Goal: Task Accomplishment & Management: Use online tool/utility

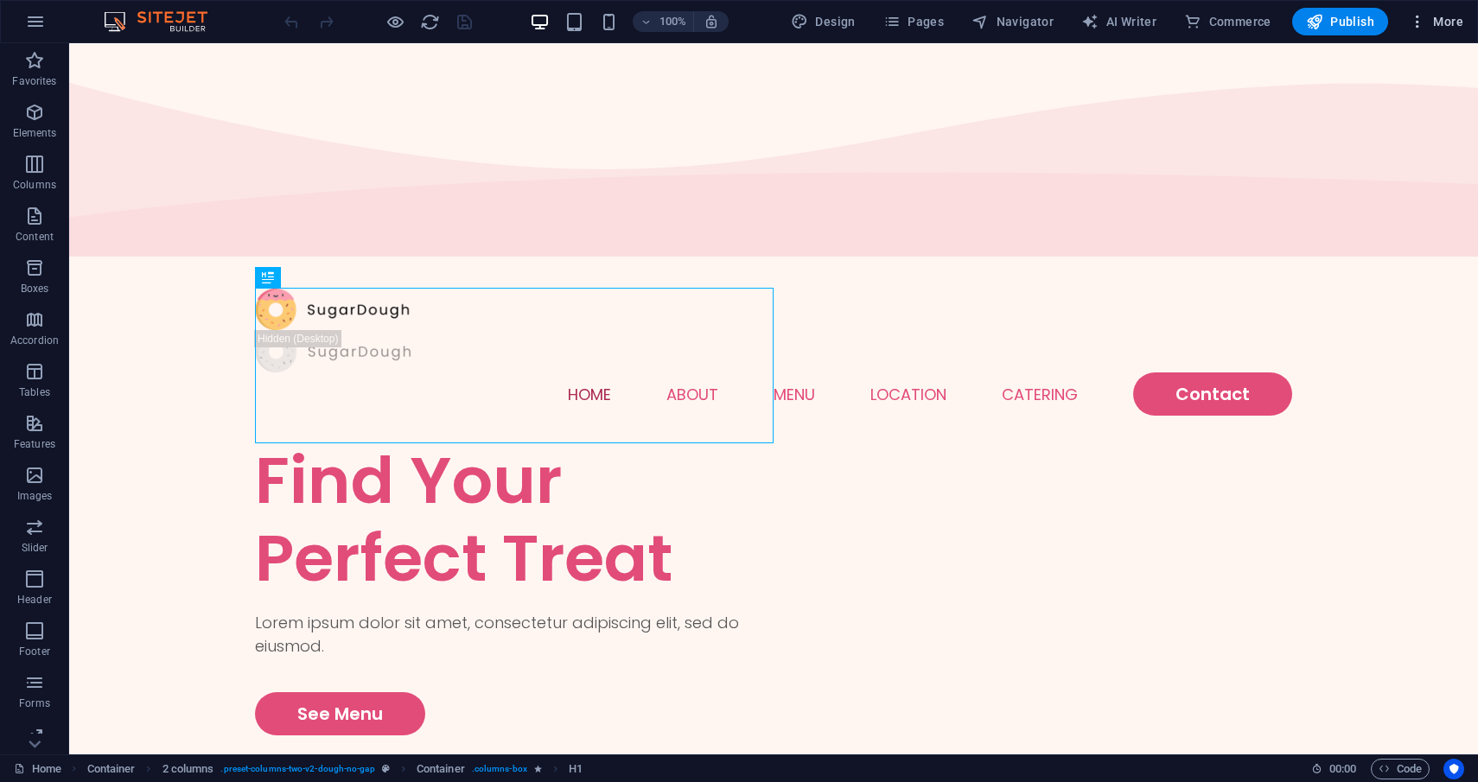
click at [1447, 23] on span "More" at bounding box center [1436, 21] width 54 height 17
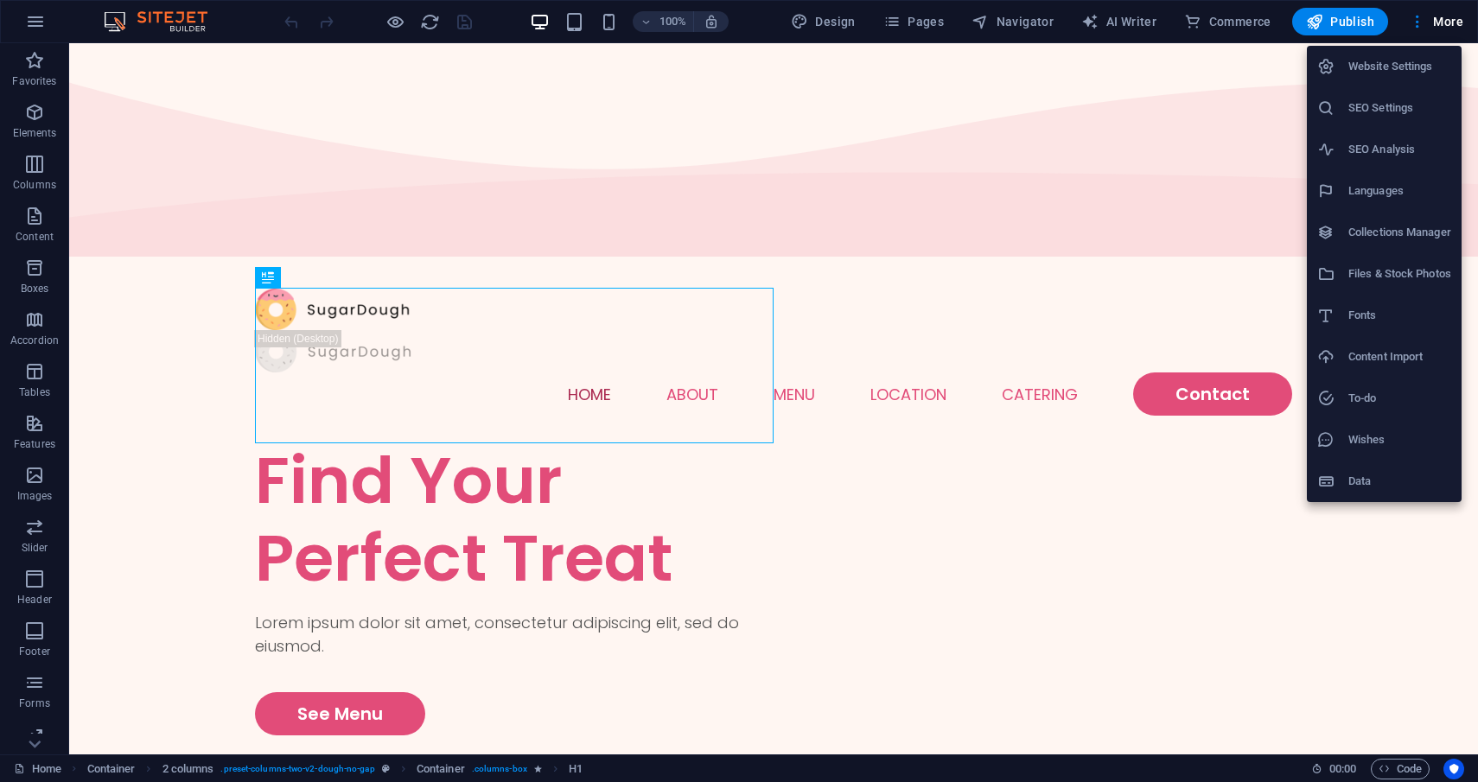
click at [124, 111] on div at bounding box center [739, 391] width 1478 height 782
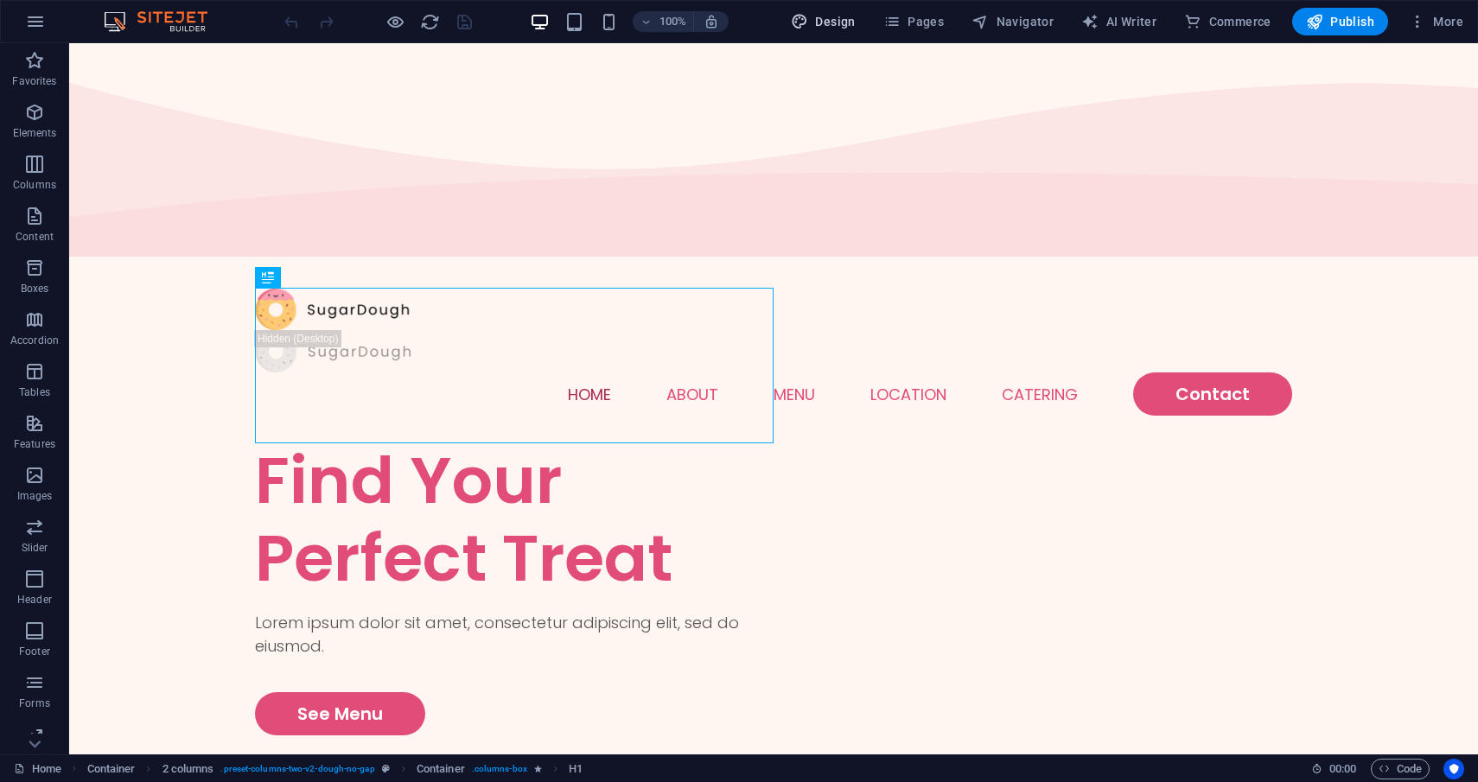
click at [847, 25] on span "Design" at bounding box center [823, 21] width 65 height 17
select select "px"
select select "300"
select select "px"
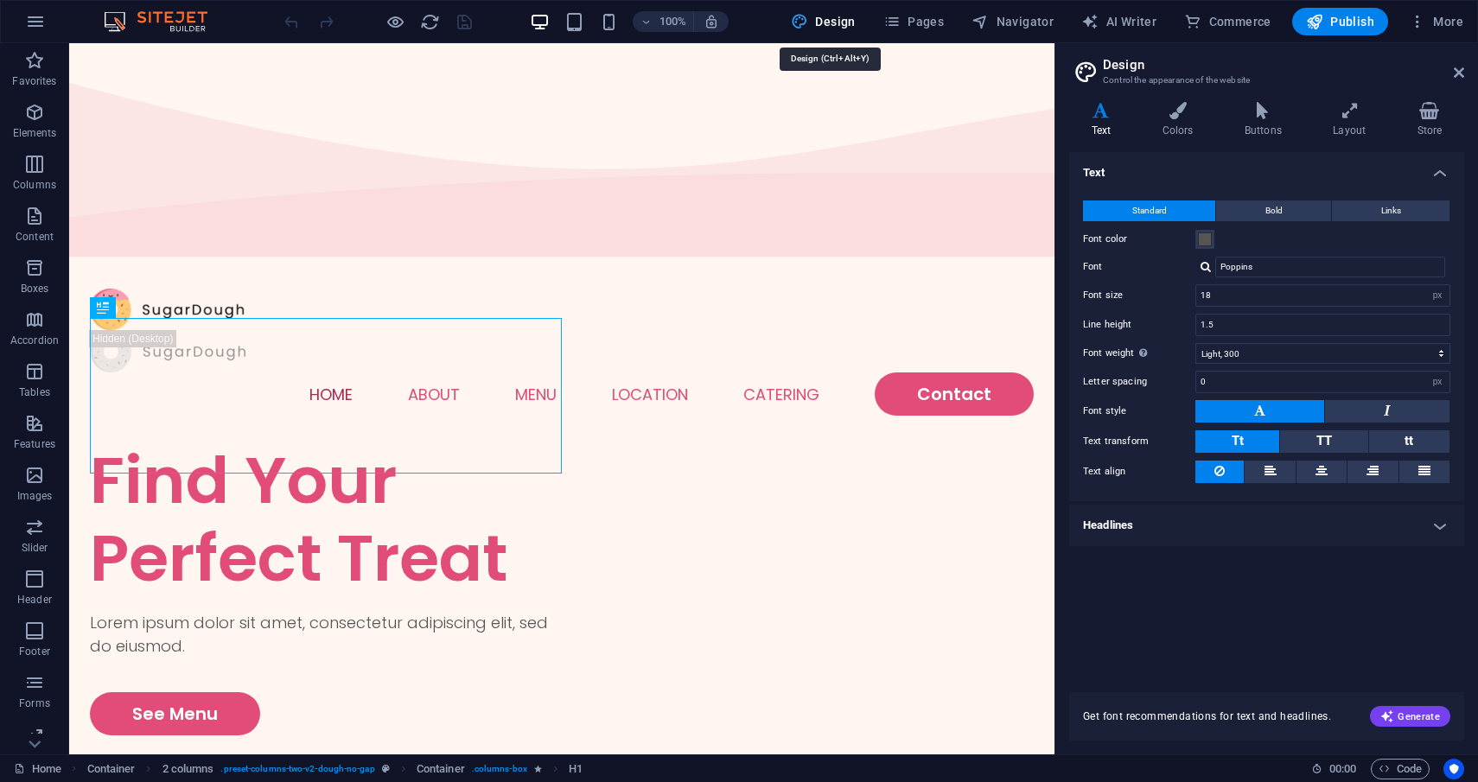
click at [847, 25] on span "Design" at bounding box center [823, 21] width 65 height 17
click at [1439, 19] on span "More" at bounding box center [1436, 21] width 54 height 17
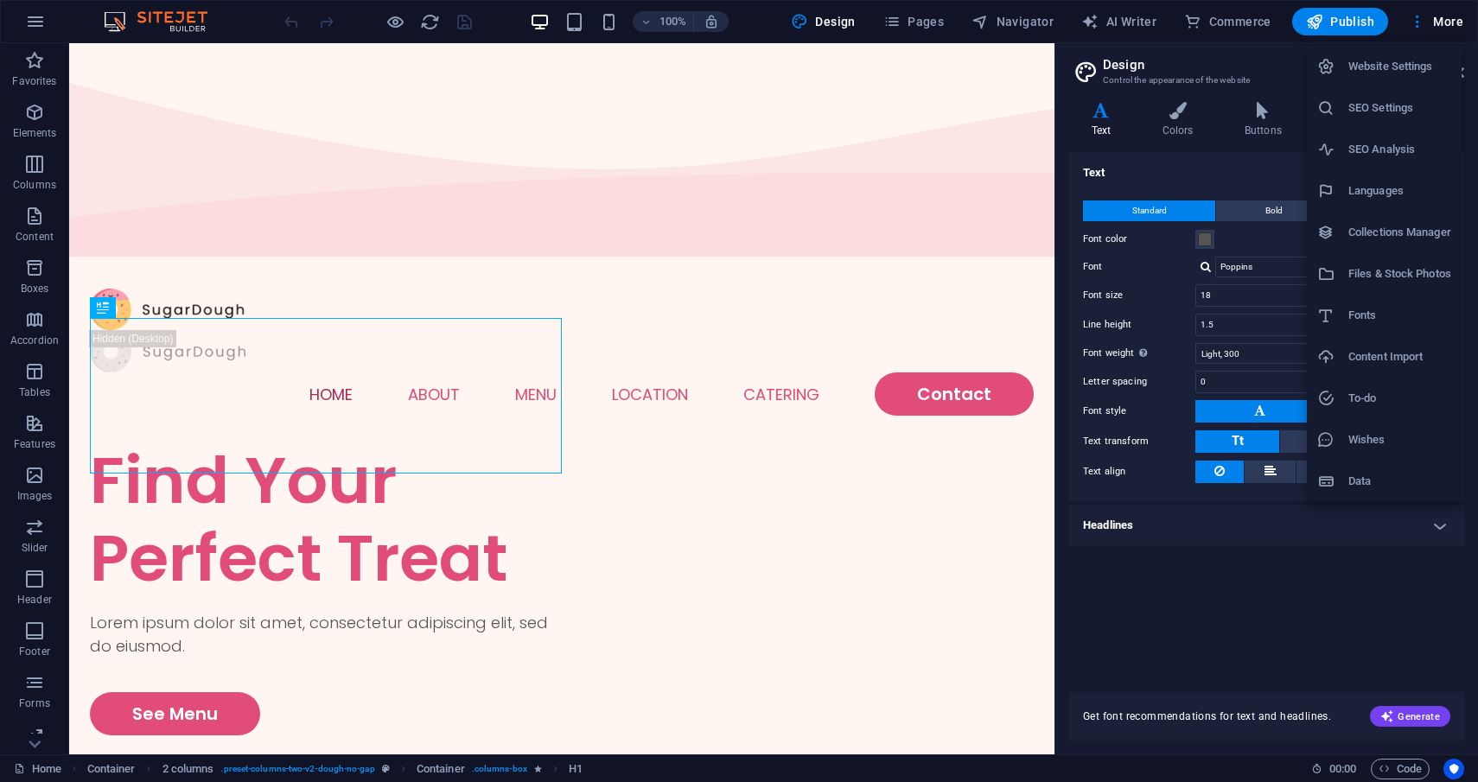
click at [38, 736] on div at bounding box center [739, 391] width 1478 height 782
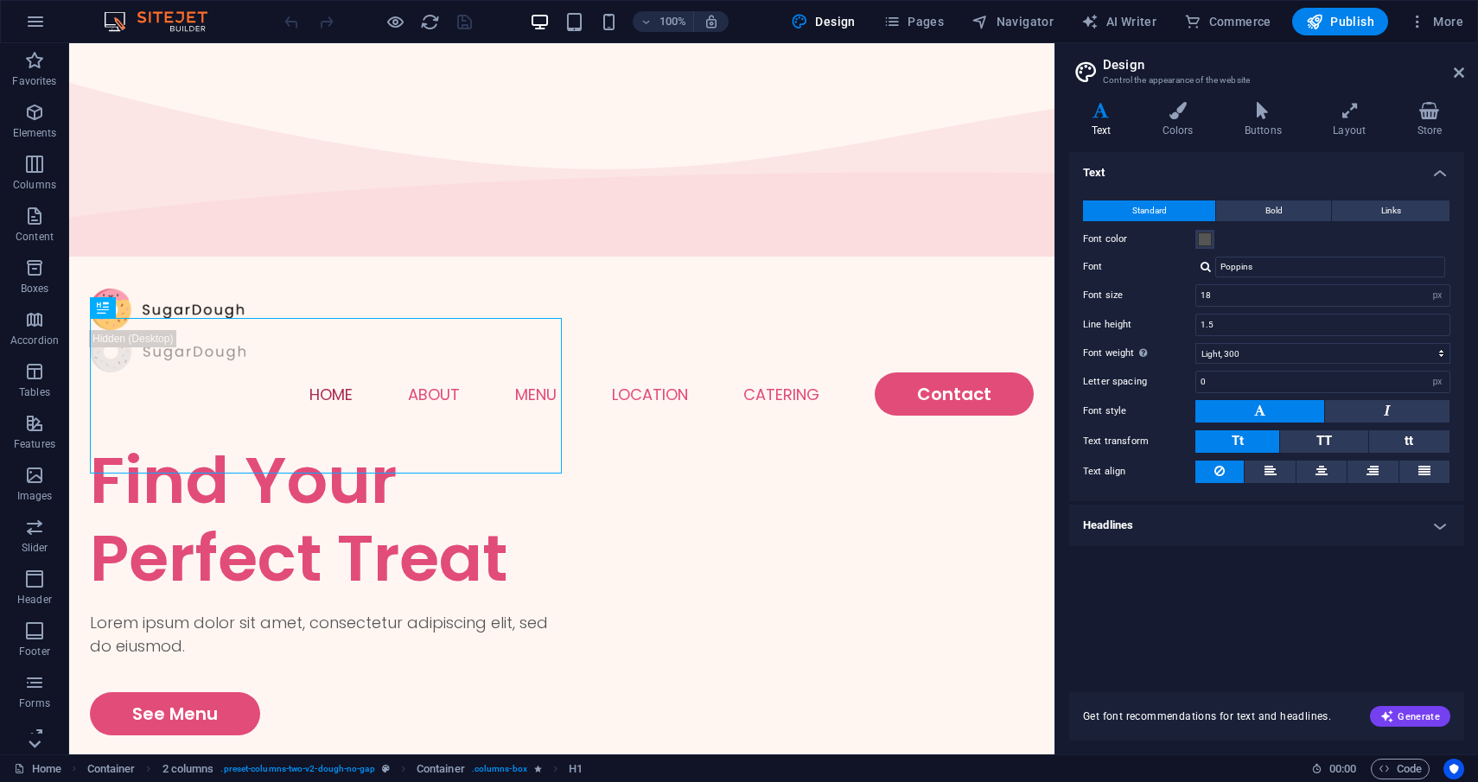
click at [36, 741] on icon at bounding box center [34, 744] width 24 height 24
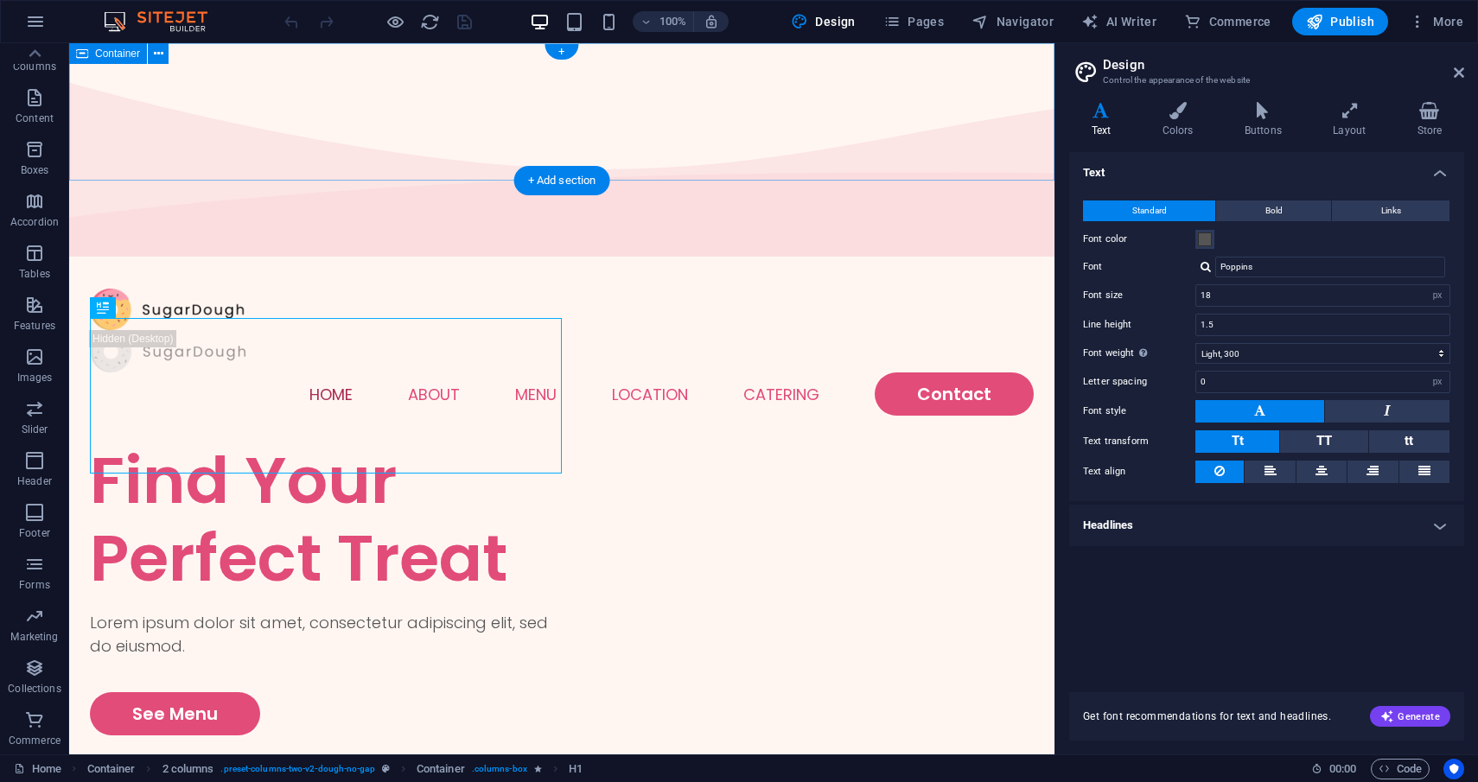
click at [169, 22] on img at bounding box center [164, 21] width 130 height 21
click at [925, 29] on span "Pages" at bounding box center [913, 21] width 60 height 17
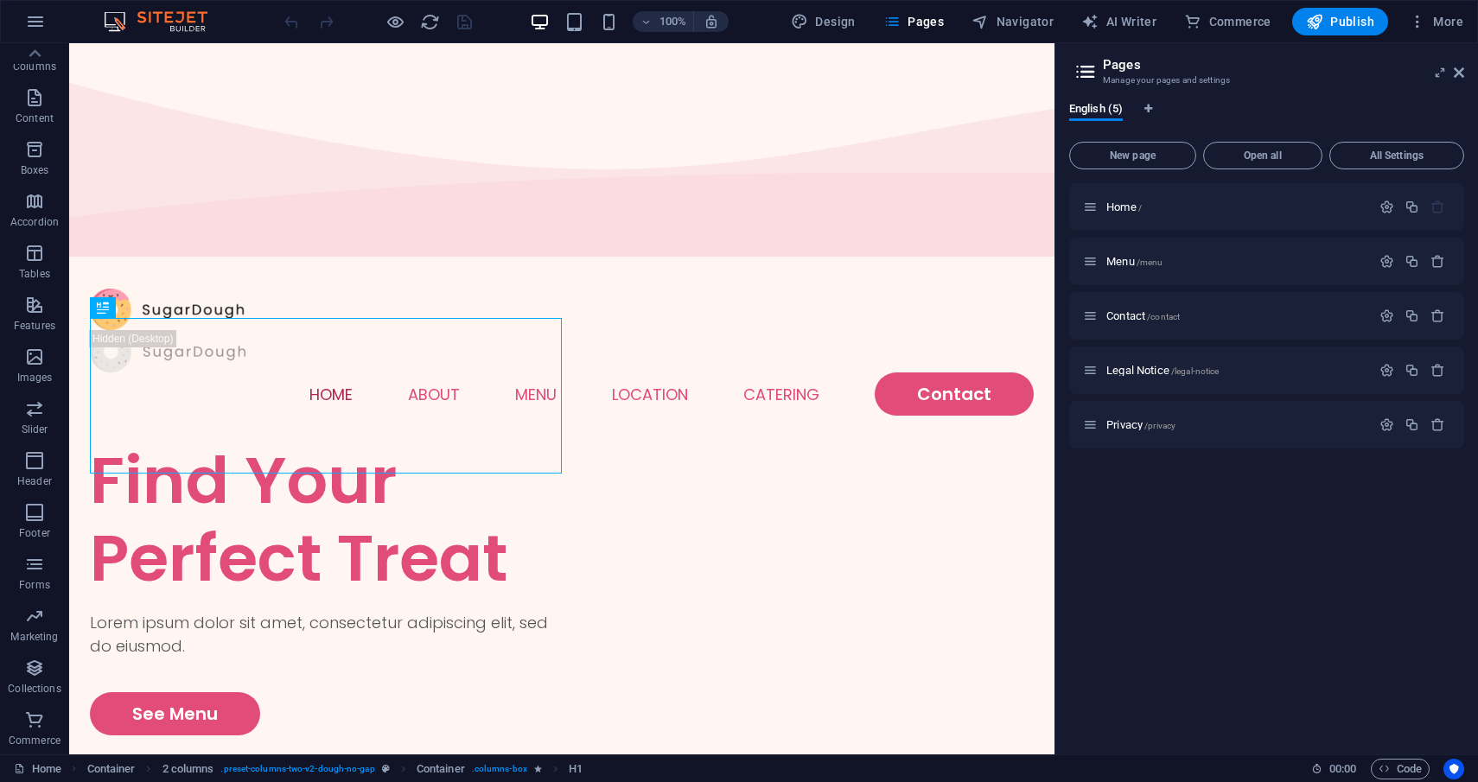
click at [1465, 78] on aside "Pages Manage your pages and settings English (5) New page Open all All Settings…" at bounding box center [1265, 398] width 423 height 711
click at [1462, 77] on icon at bounding box center [1458, 73] width 10 height 14
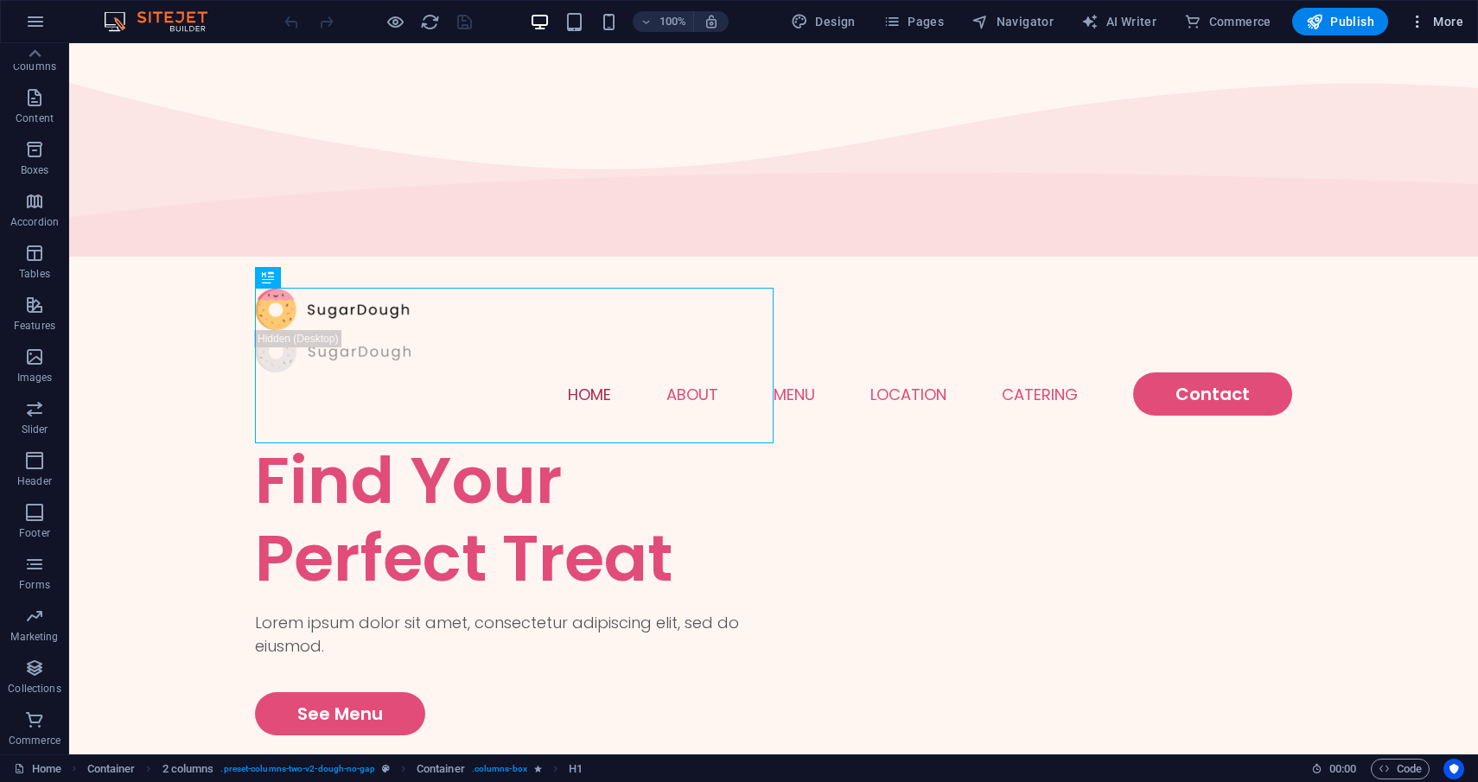
click at [1413, 18] on icon "button" at bounding box center [1417, 21] width 17 height 17
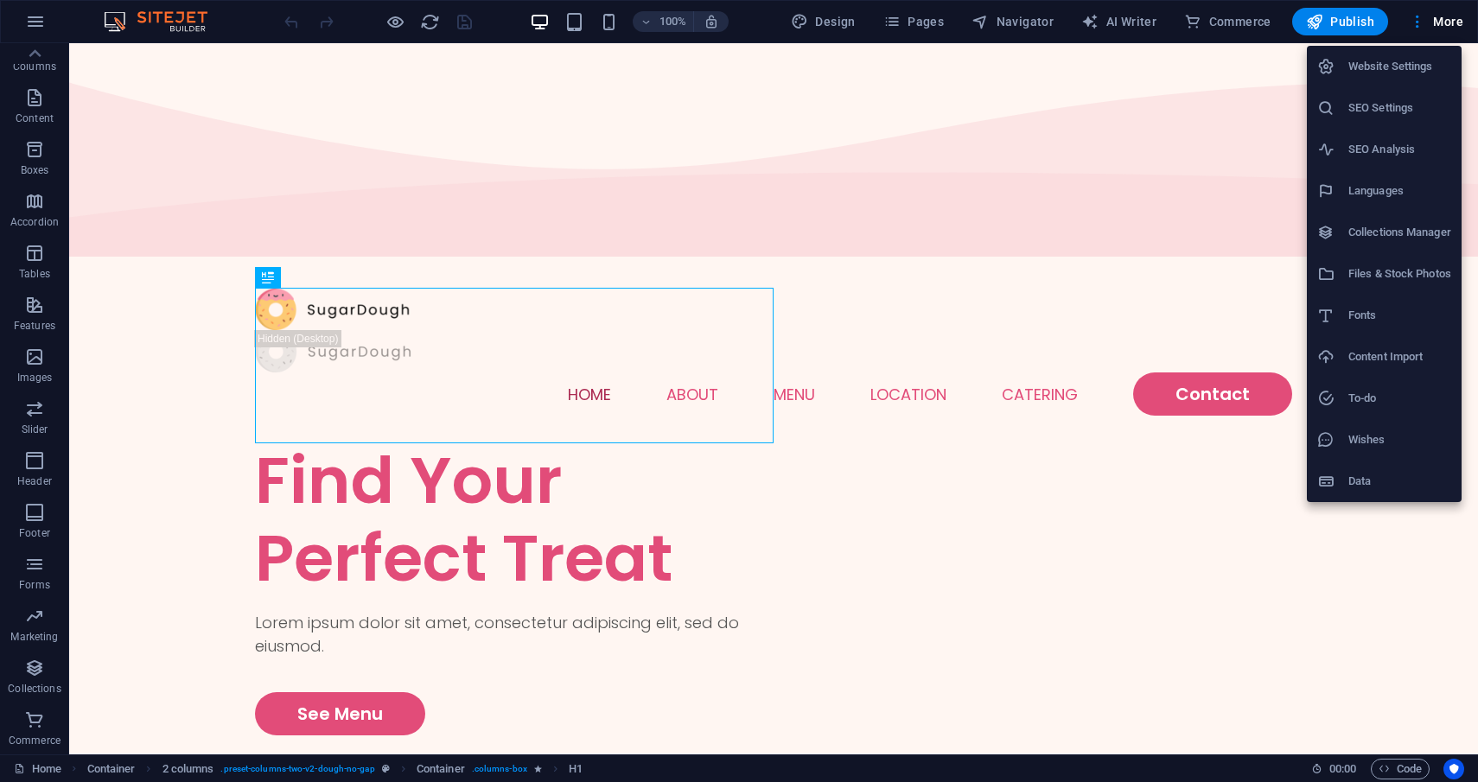
click at [1394, 66] on h6 "Website Settings" at bounding box center [1399, 66] width 103 height 21
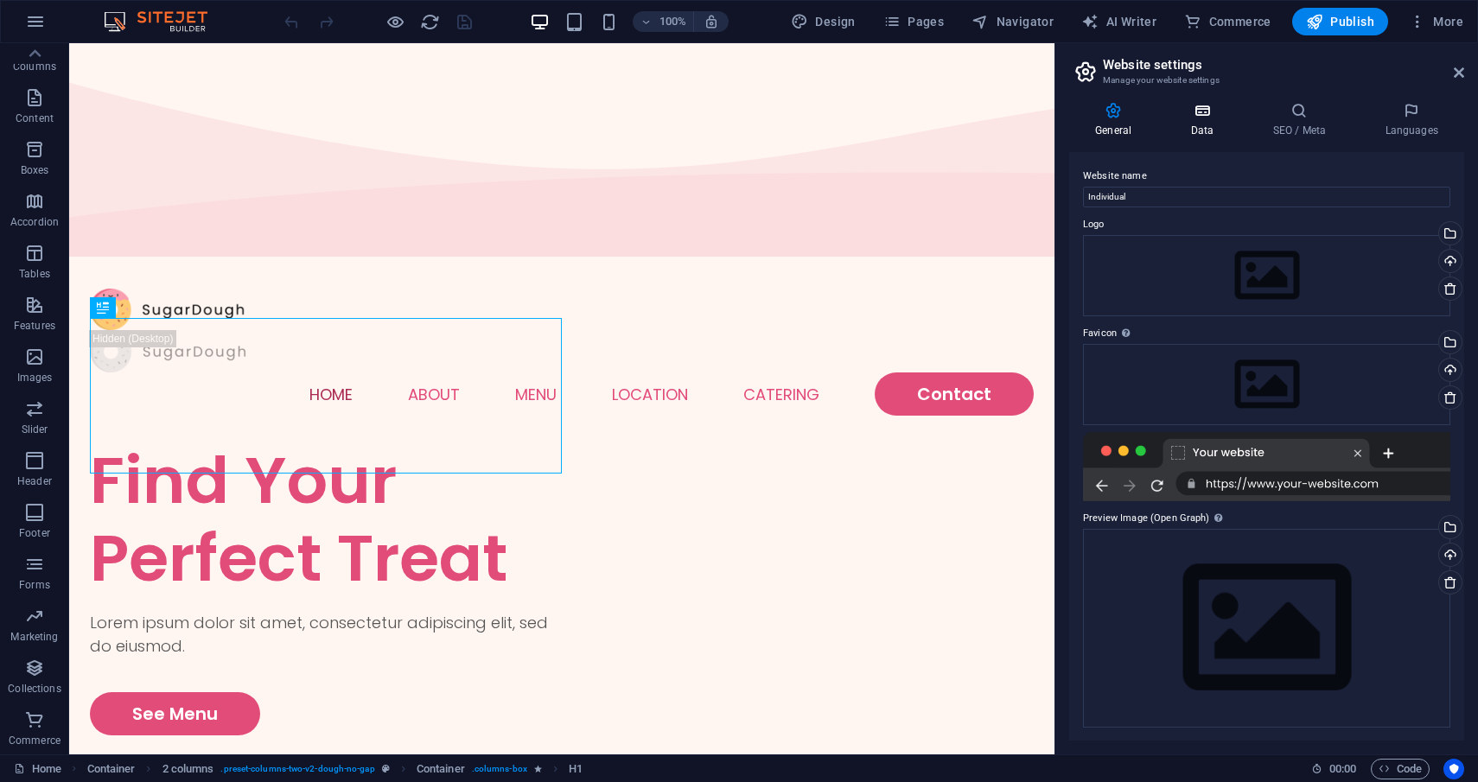
click at [1204, 129] on h4 "Data" at bounding box center [1205, 120] width 82 height 36
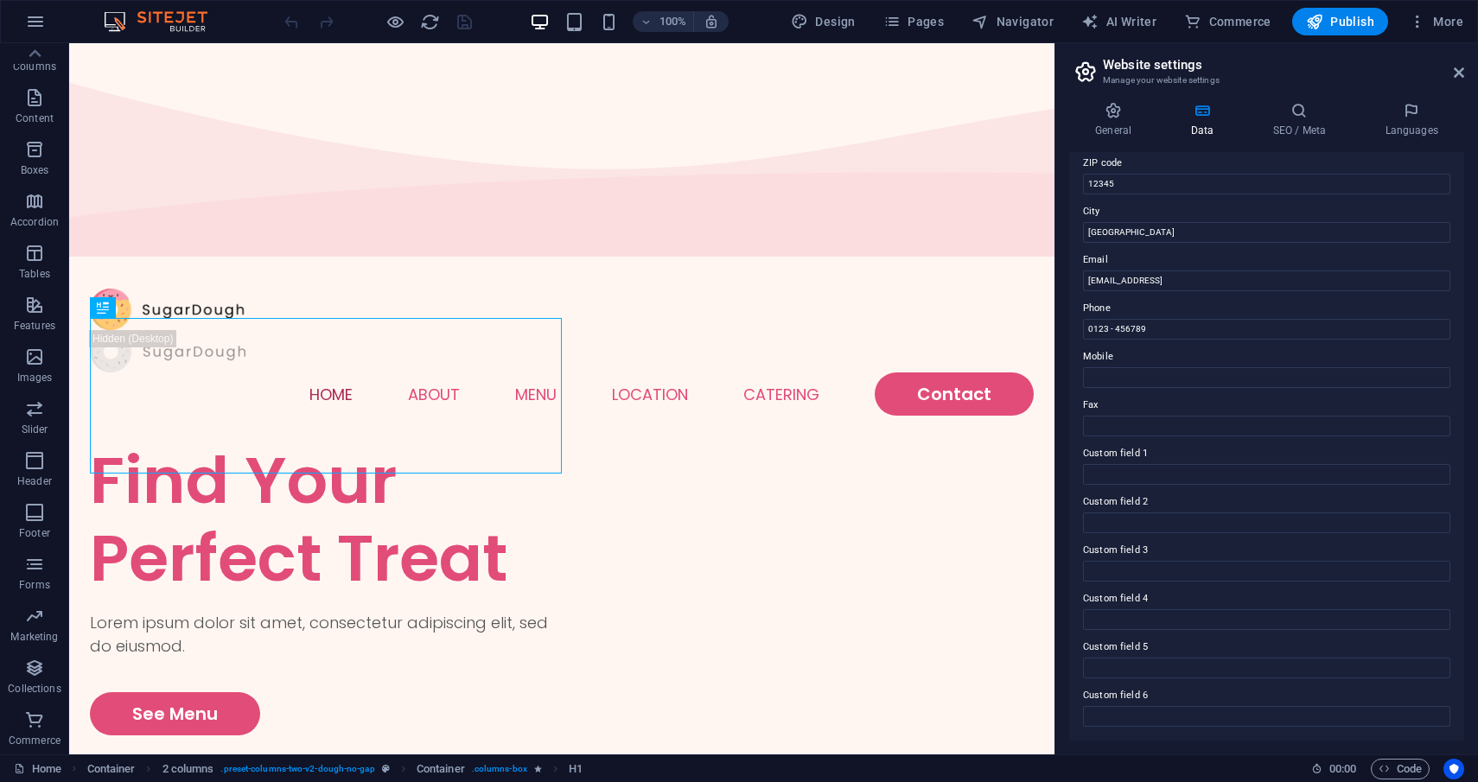
scroll to position [240, 0]
click at [1444, 29] on span "More" at bounding box center [1436, 21] width 54 height 17
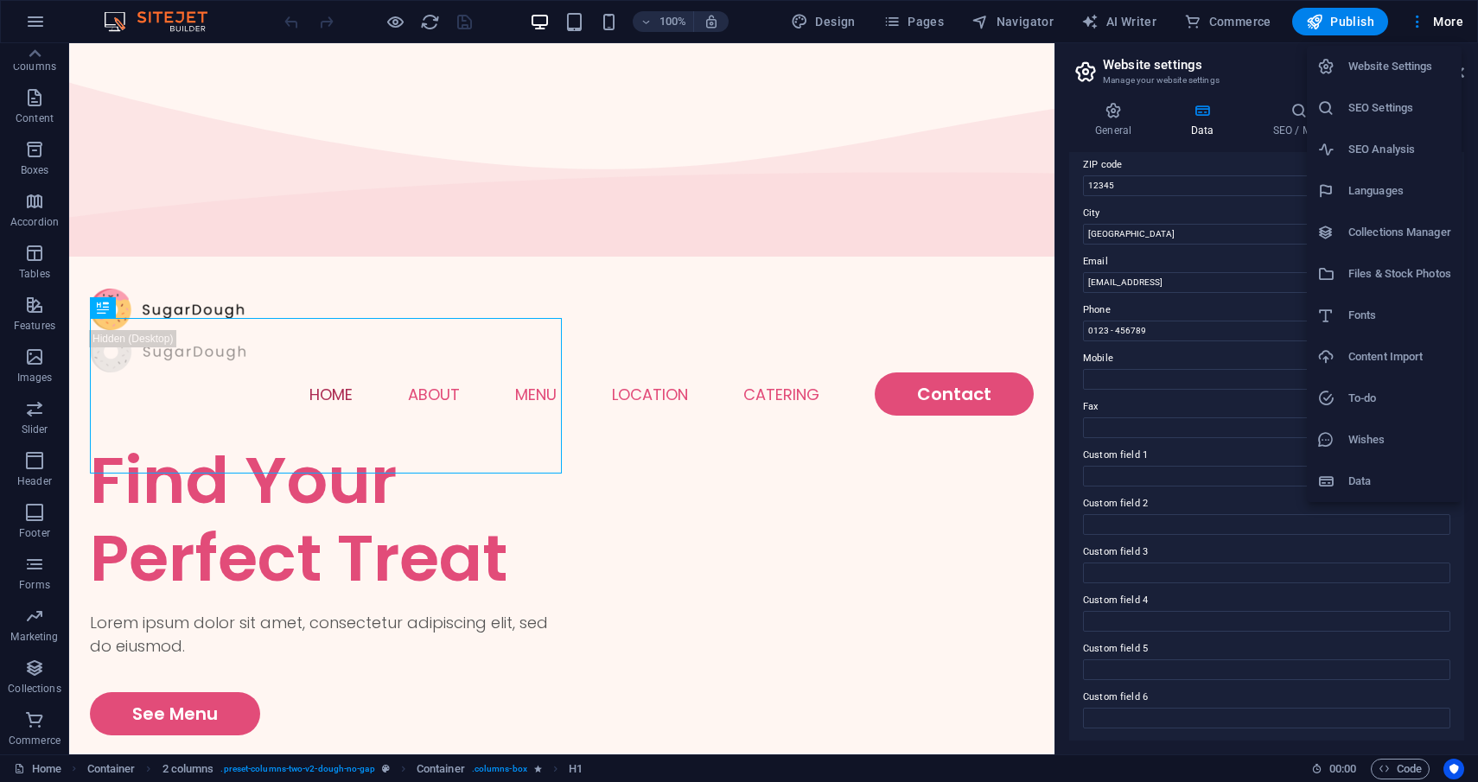
click at [1349, 474] on h6 "Data" at bounding box center [1399, 481] width 103 height 21
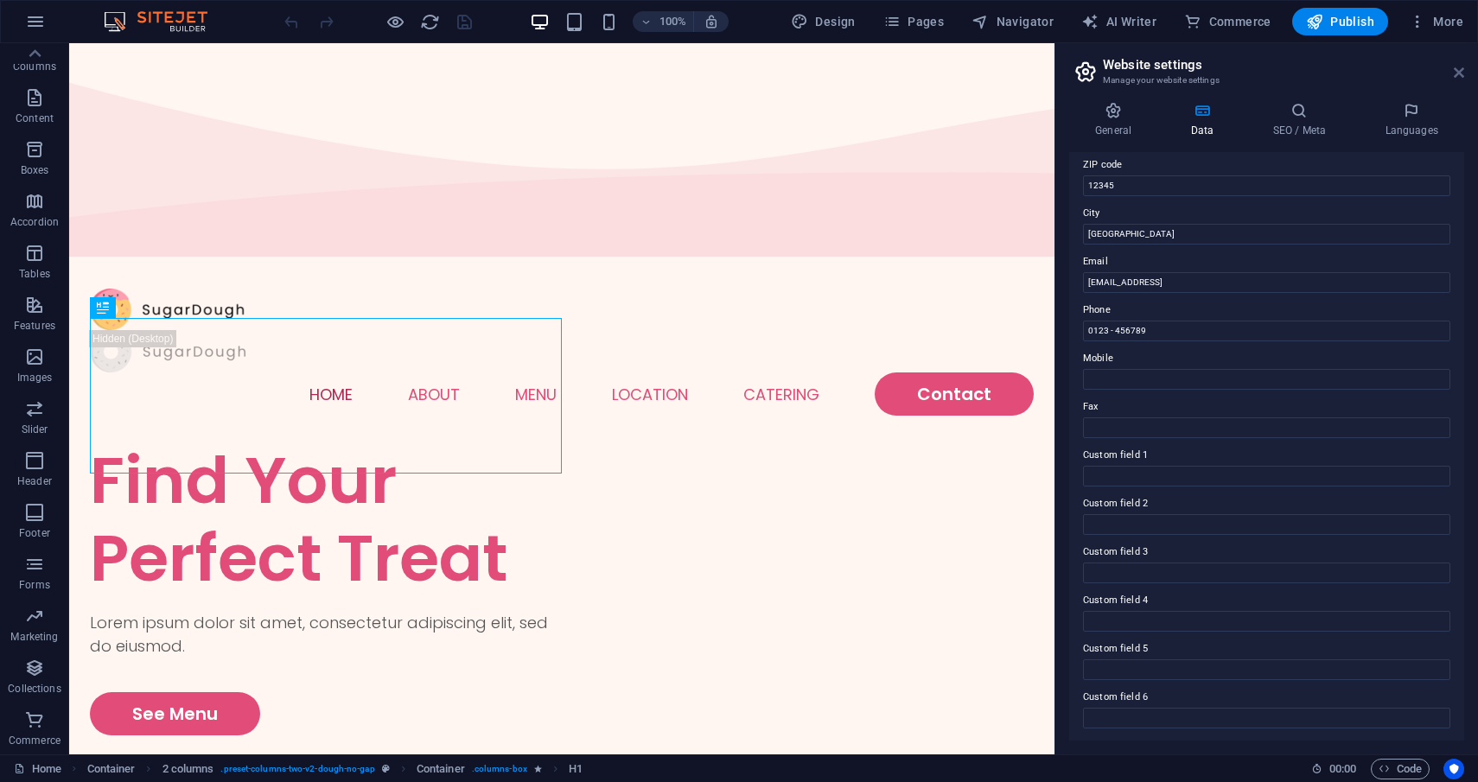
click at [1458, 74] on icon at bounding box center [1458, 73] width 10 height 14
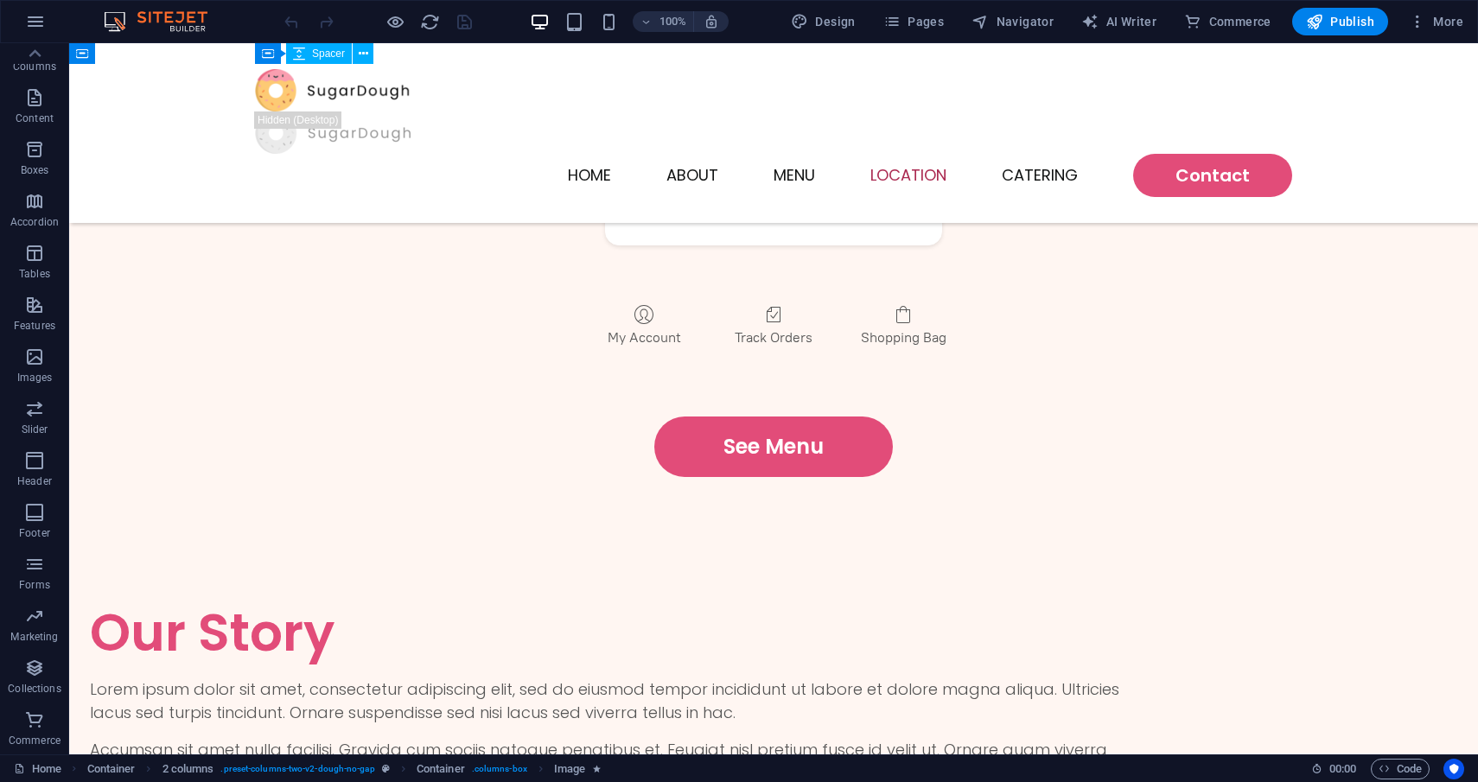
scroll to position [3270, 0]
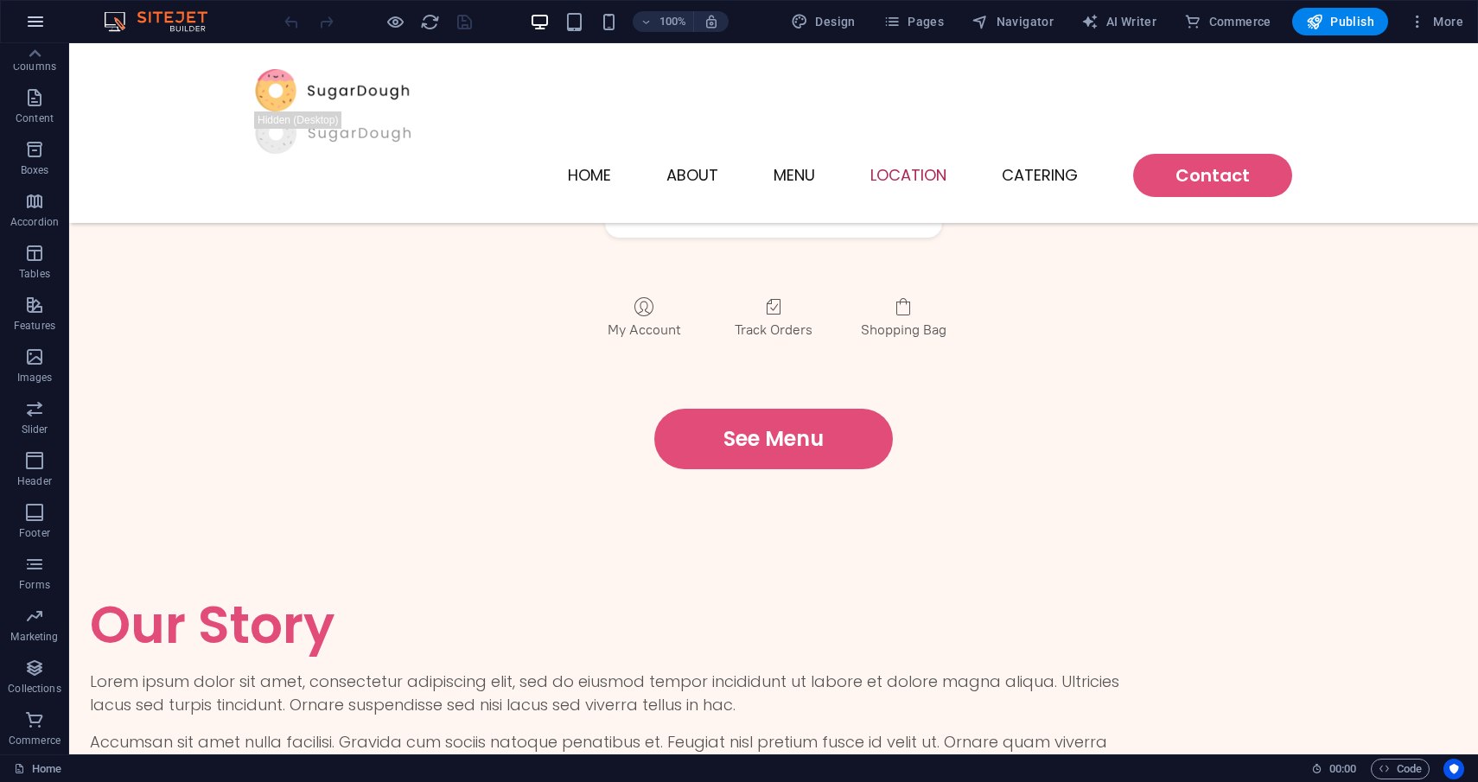
click at [35, 35] on button "button" at bounding box center [35, 21] width 41 height 41
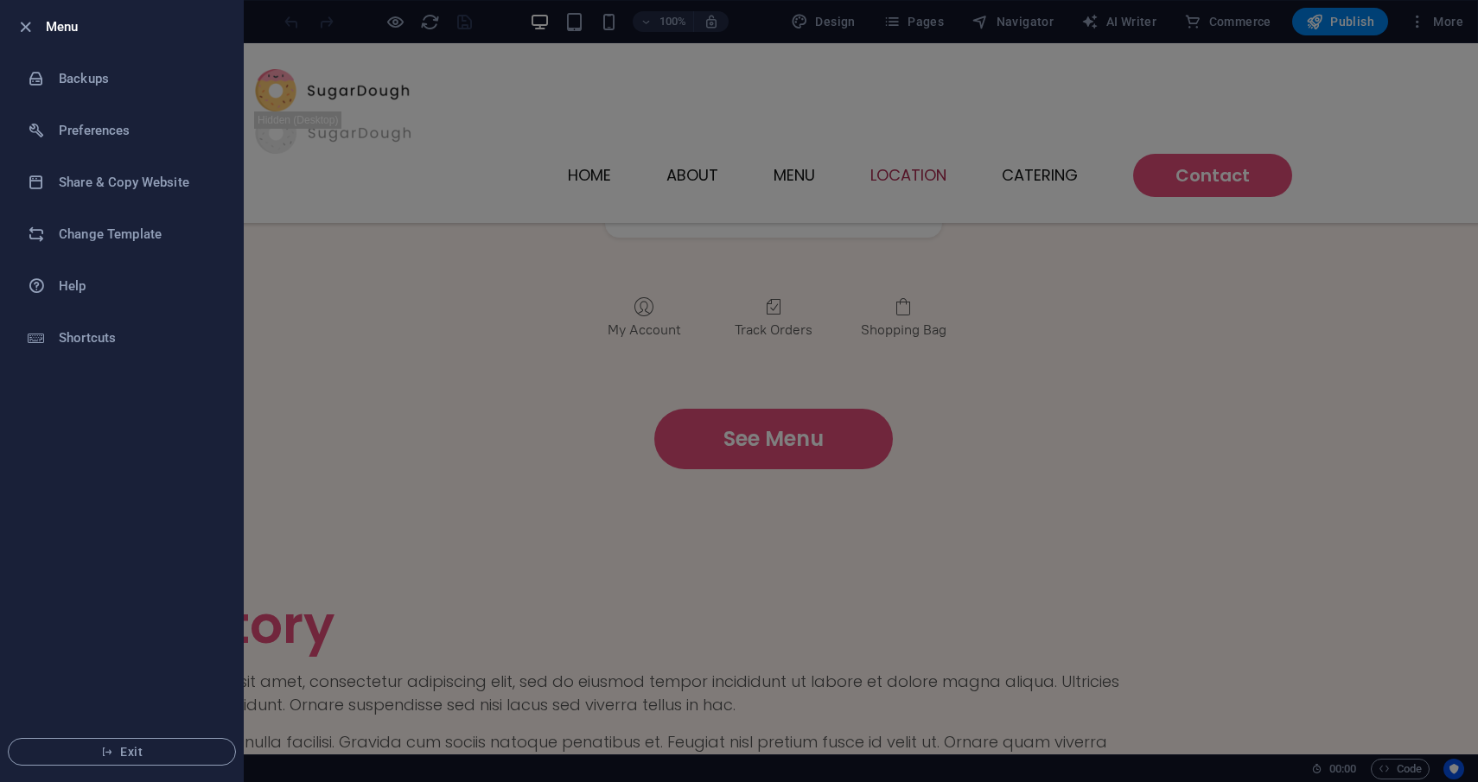
click at [35, 35] on icon "button" at bounding box center [26, 27] width 20 height 20
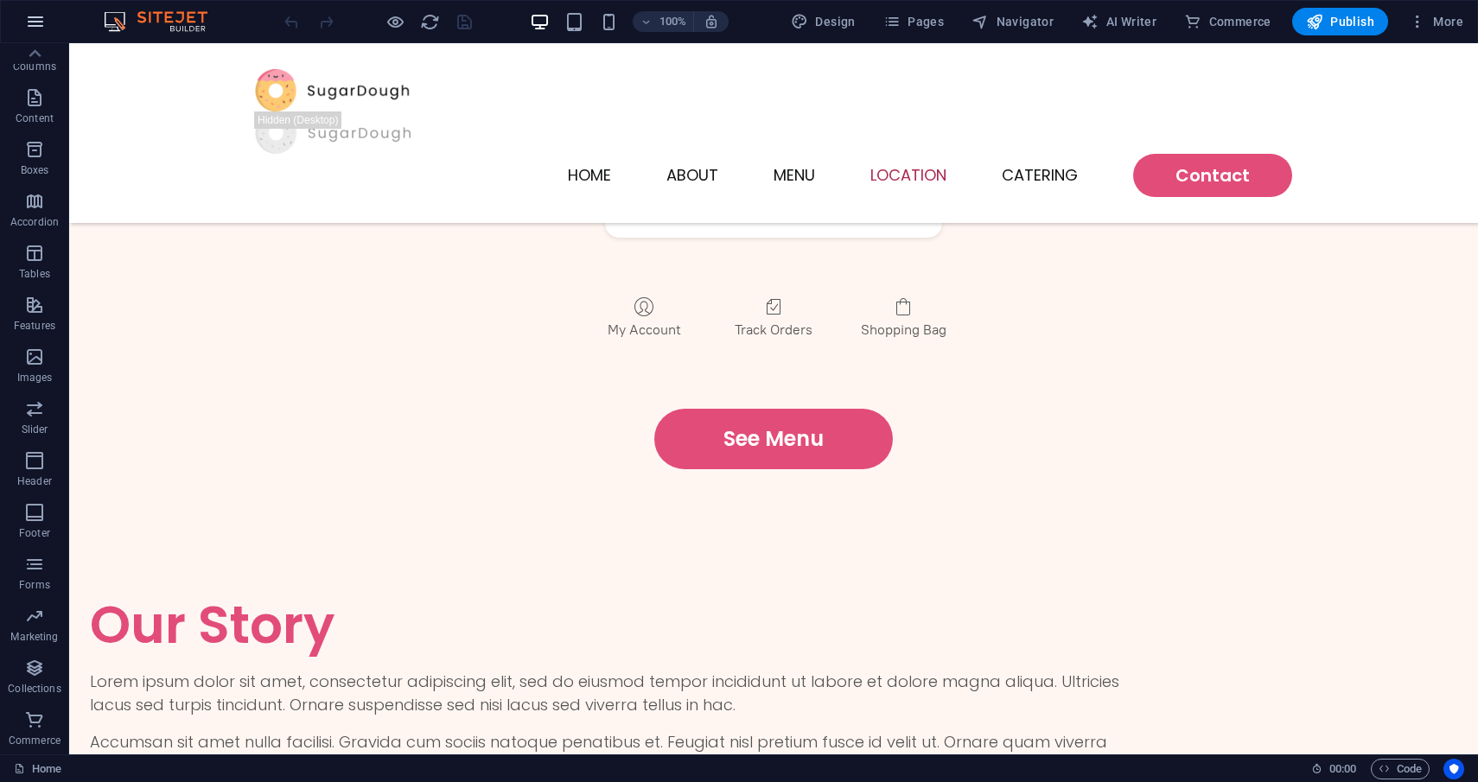
click at [35, 35] on button "button" at bounding box center [35, 21] width 41 height 41
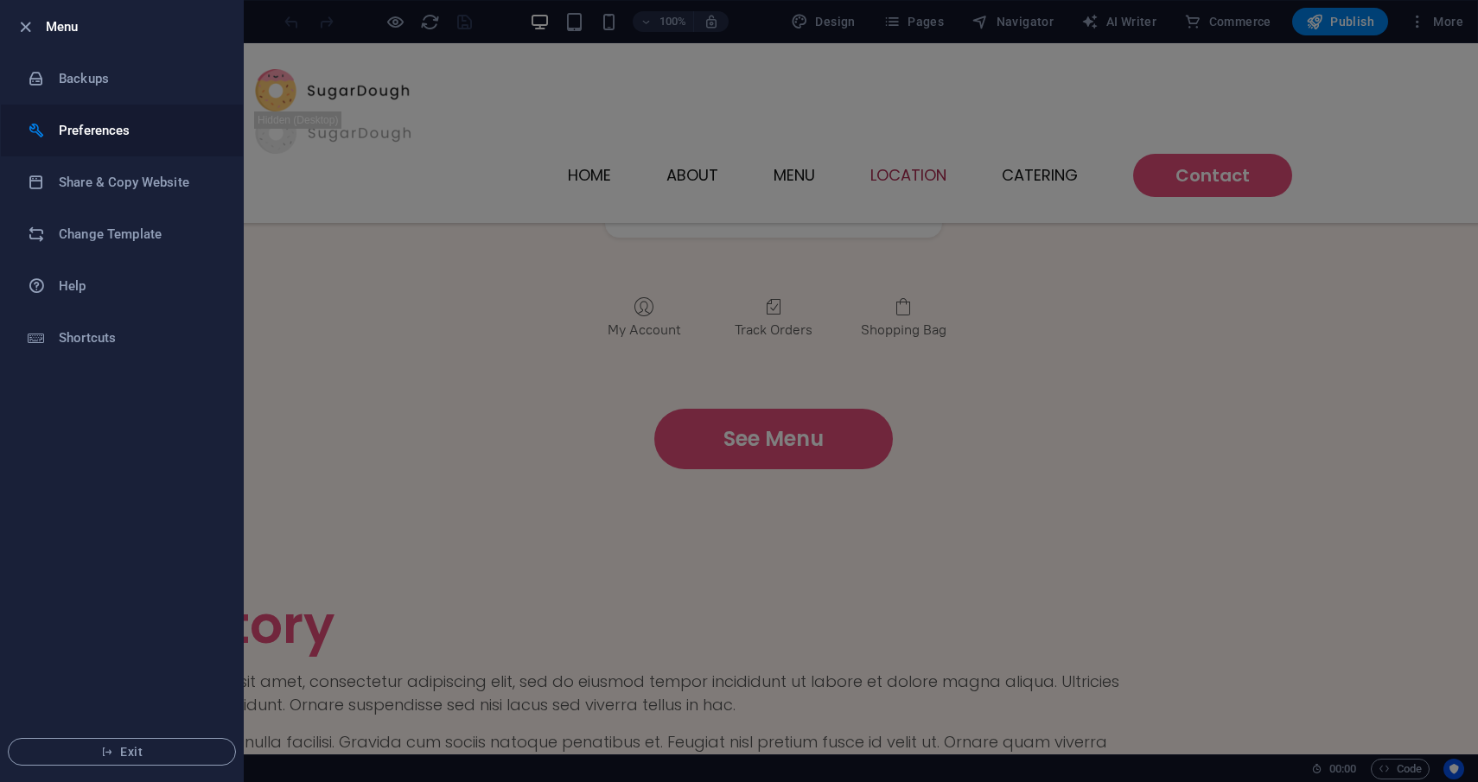
click at [106, 128] on h6 "Preferences" at bounding box center [139, 130] width 160 height 21
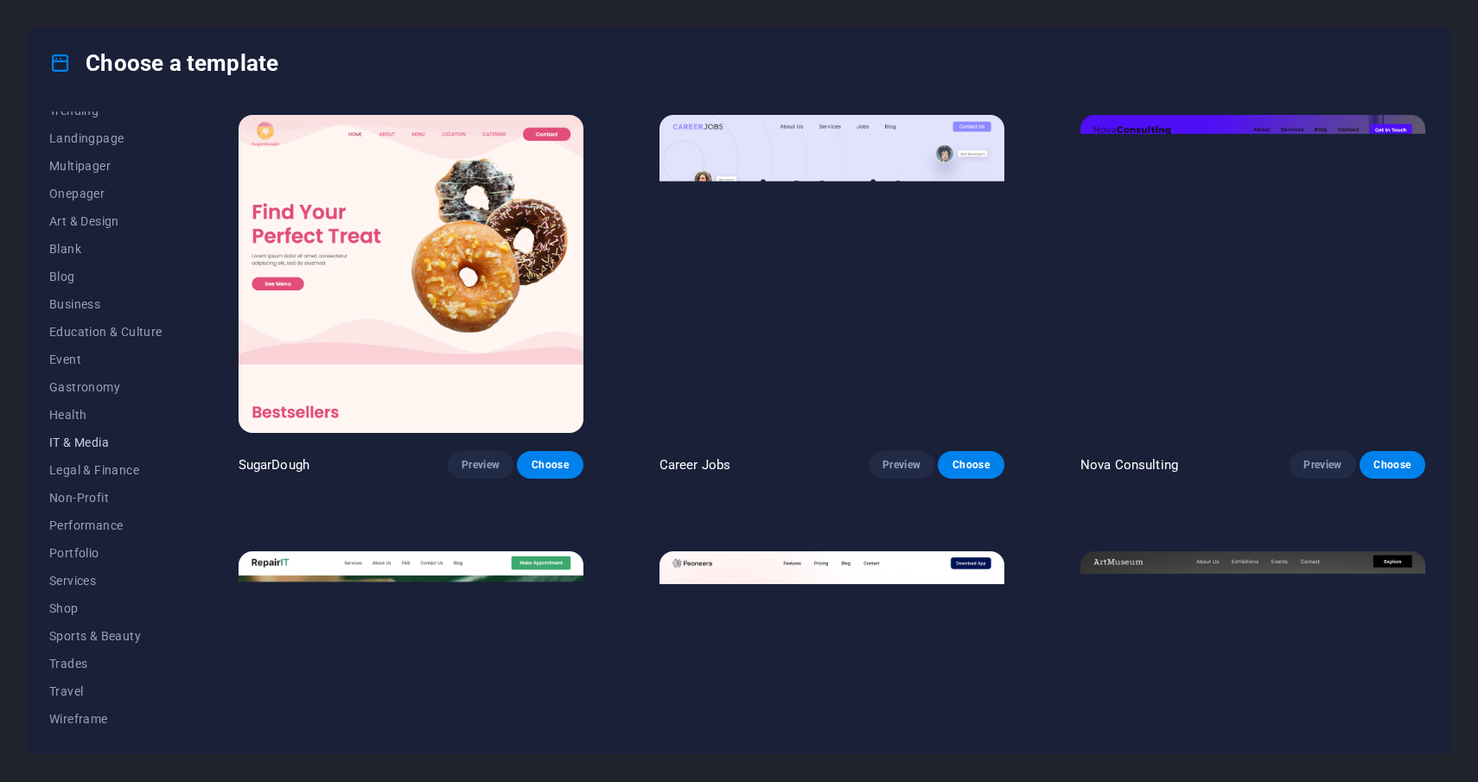
scroll to position [98, 0]
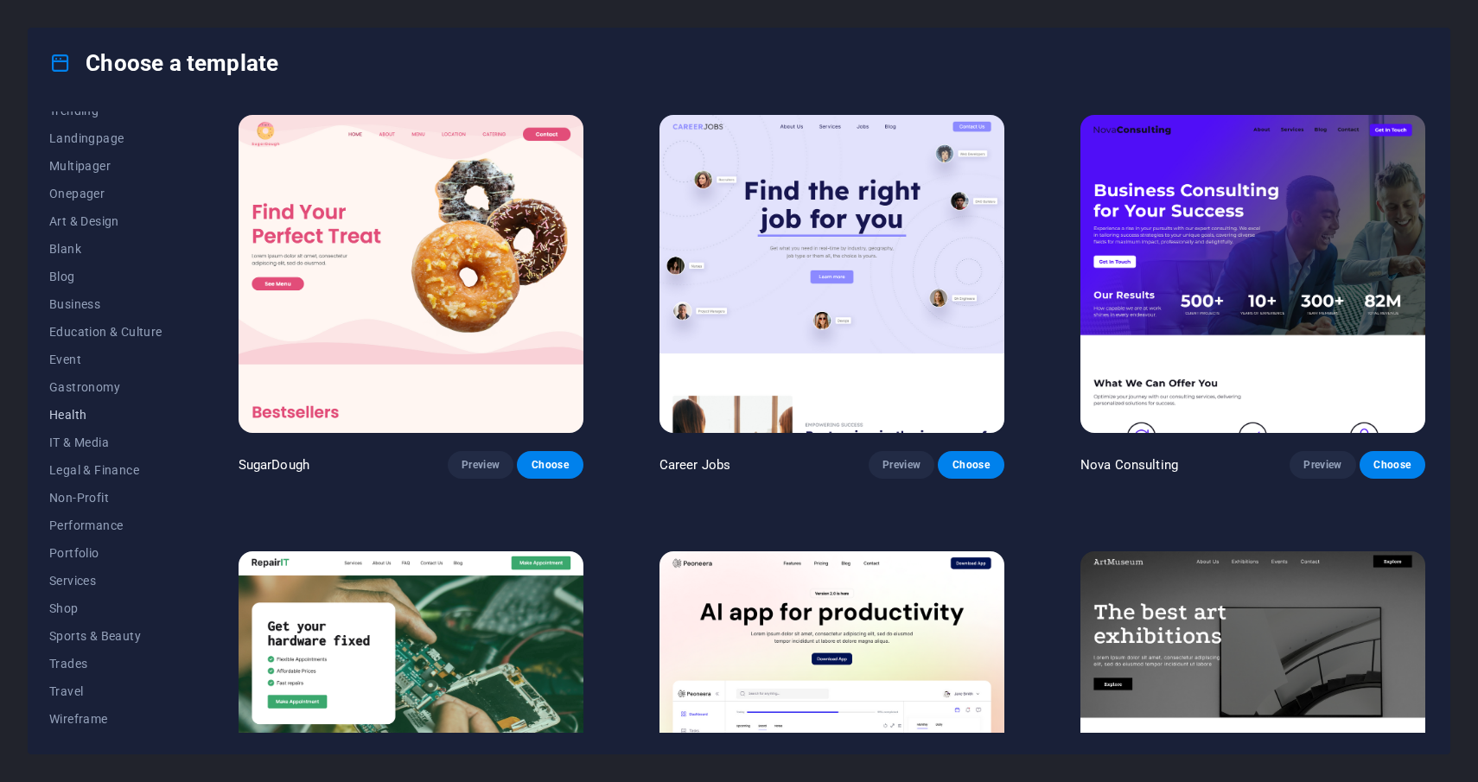
click at [80, 423] on button "Health" at bounding box center [105, 415] width 113 height 28
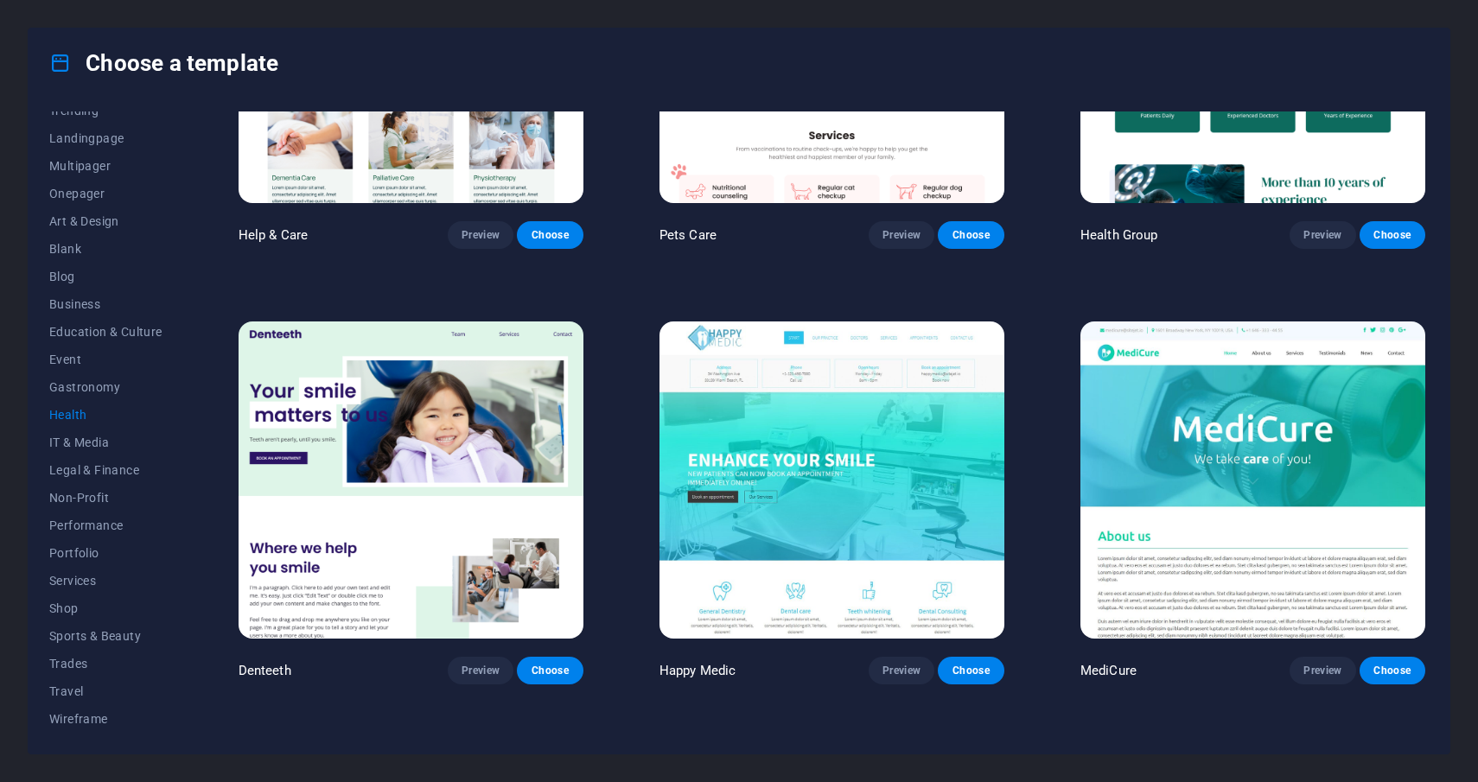
scroll to position [172, 0]
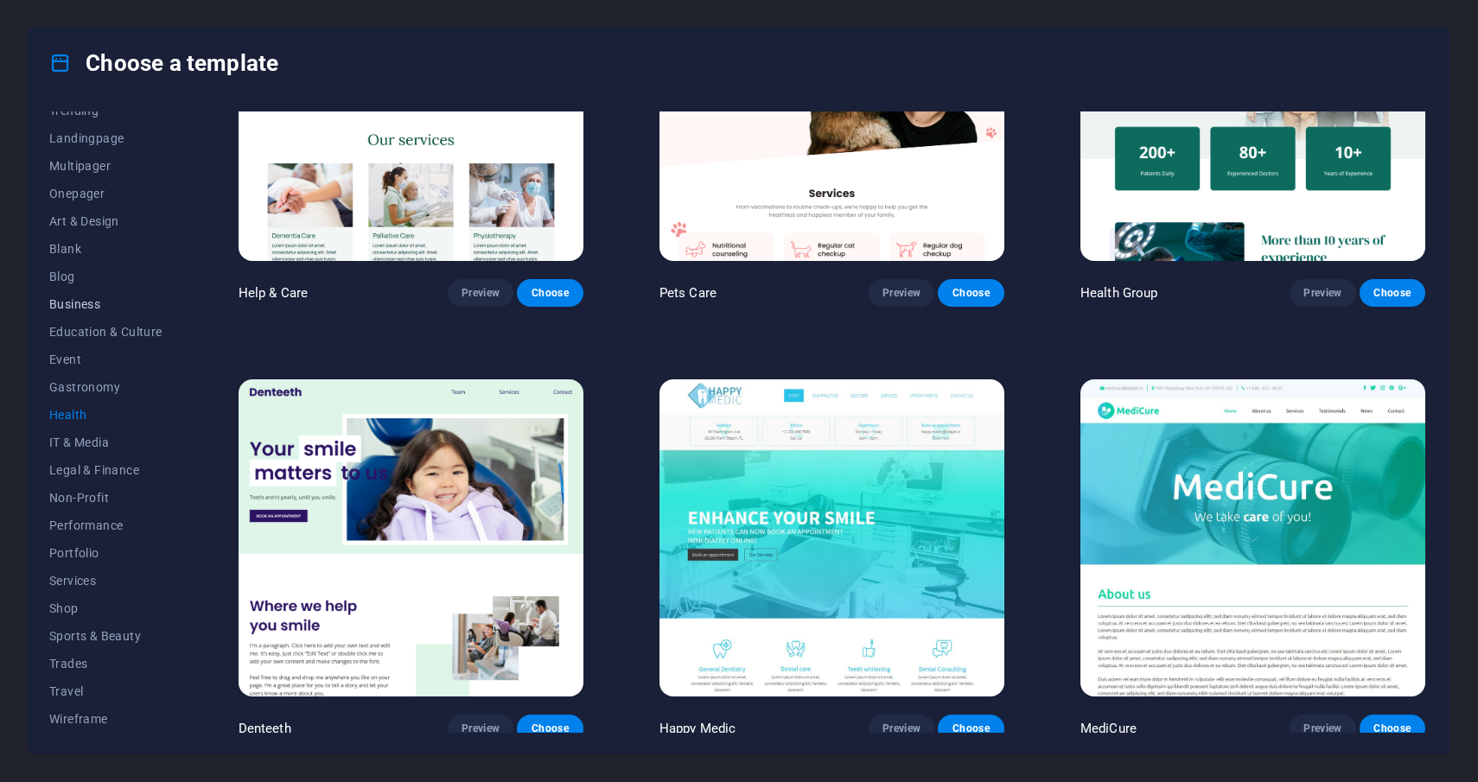
click at [77, 307] on span "Business" at bounding box center [105, 304] width 113 height 14
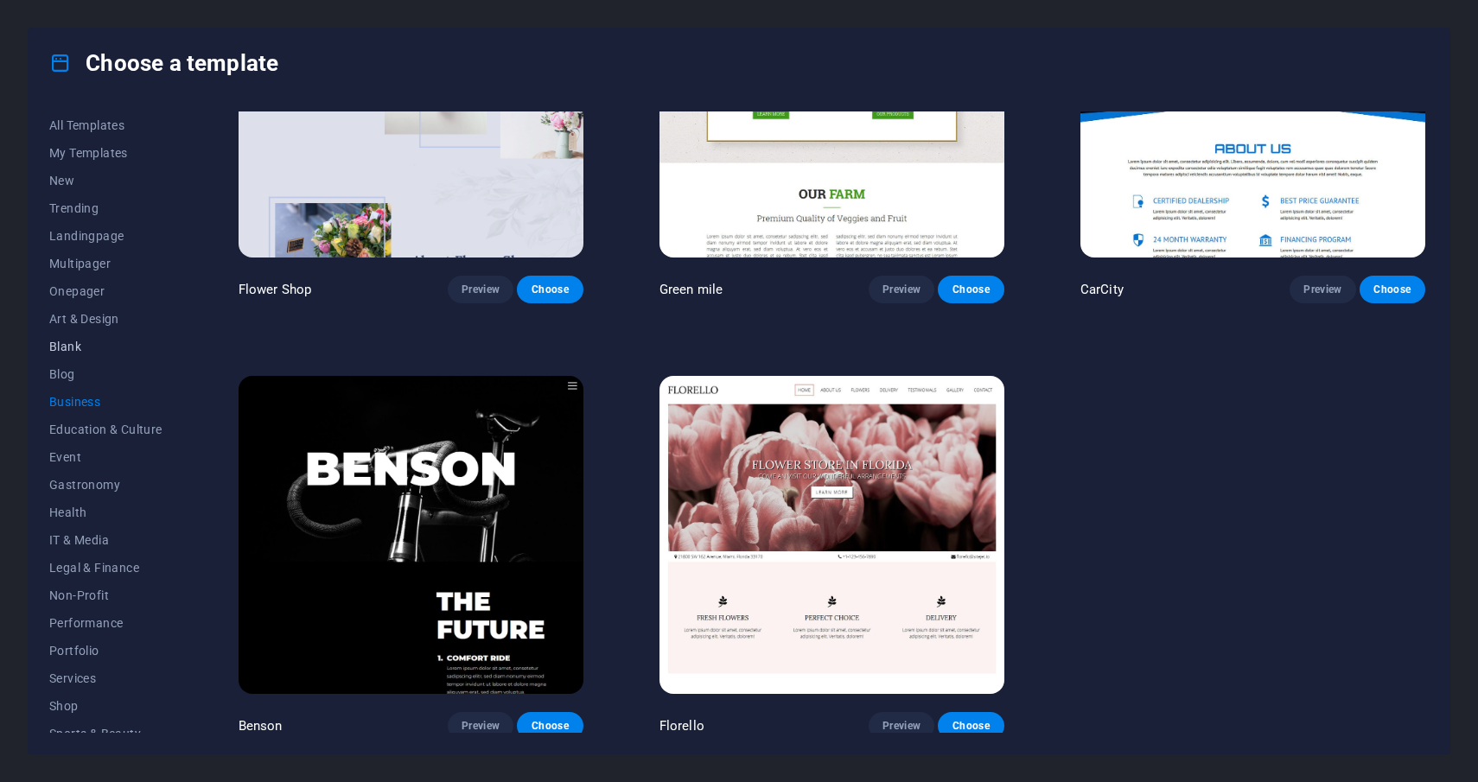
scroll to position [0, 0]
click at [80, 118] on button "All Templates" at bounding box center [105, 125] width 113 height 28
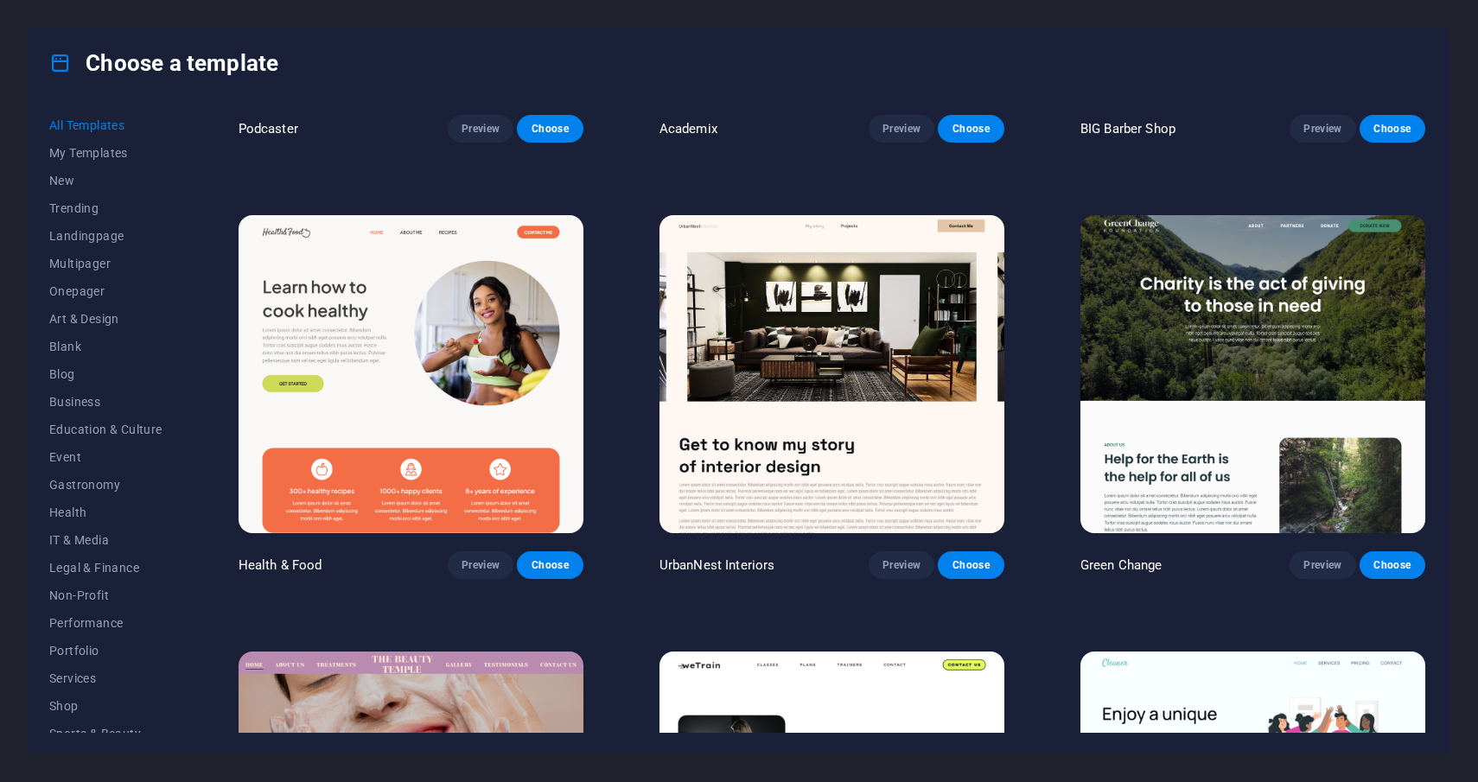
scroll to position [2954, 0]
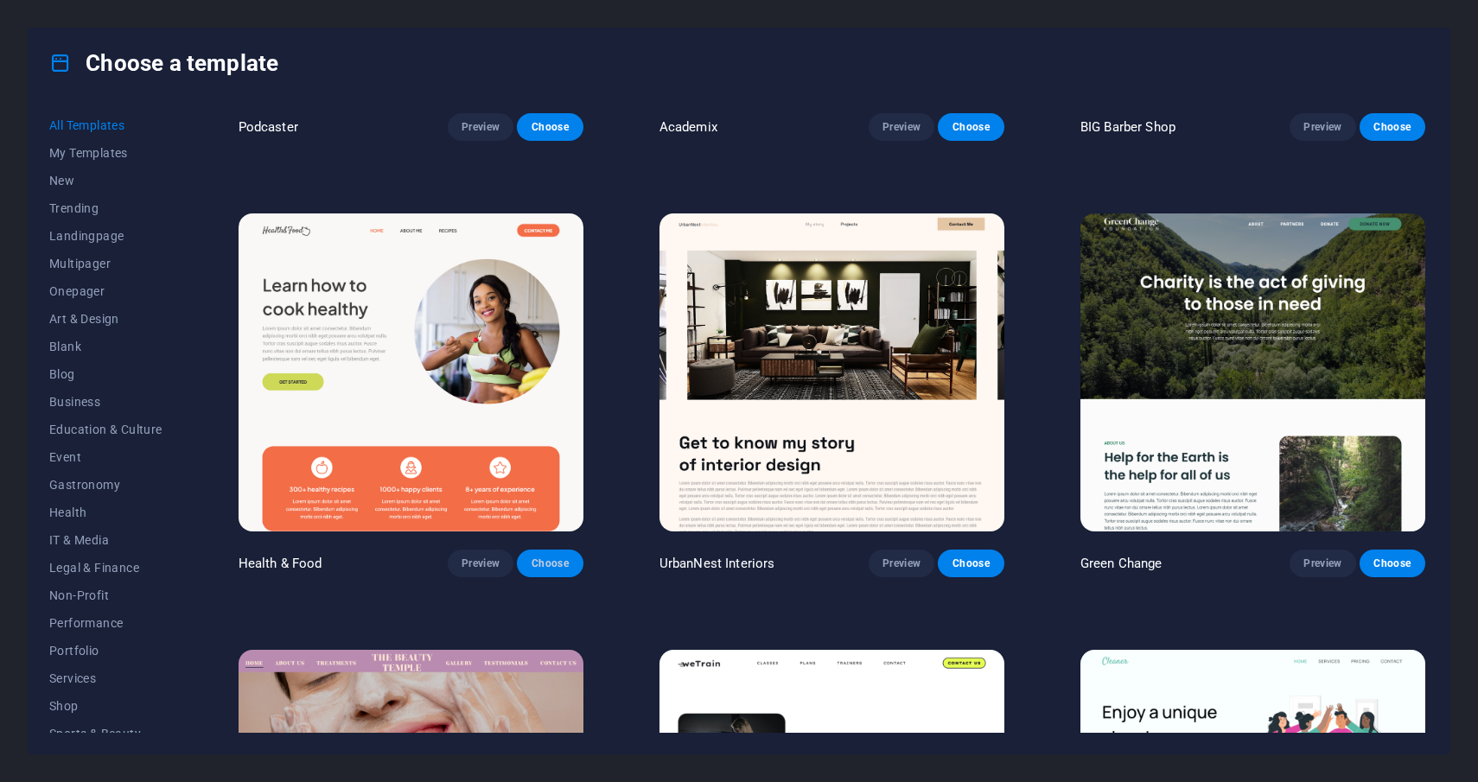
click at [557, 556] on span "Choose" at bounding box center [550, 563] width 38 height 14
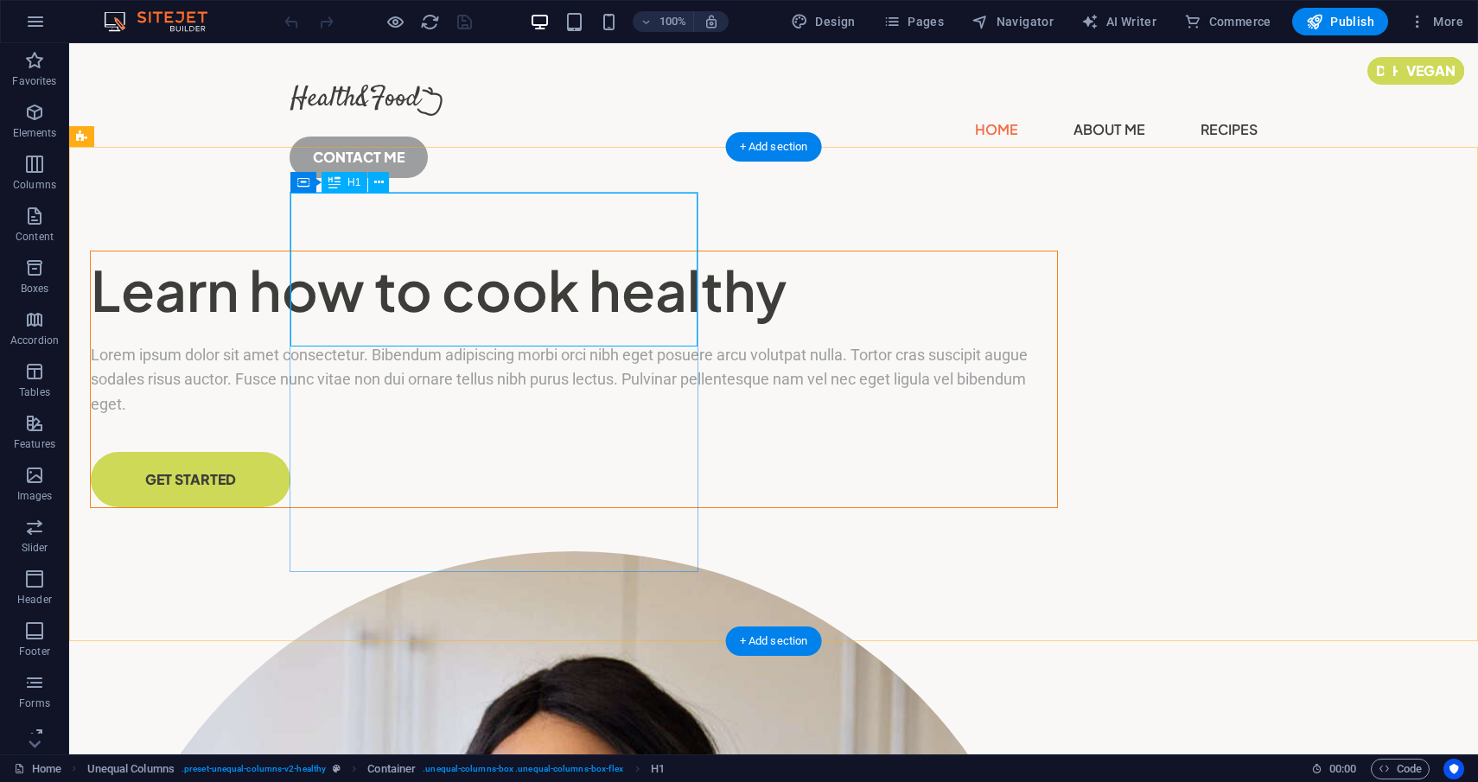
click at [512, 311] on div "Learn how to cook healthy" at bounding box center [574, 290] width 966 height 78
click at [316, 251] on div "Learn how to cook healthy" at bounding box center [574, 290] width 966 height 78
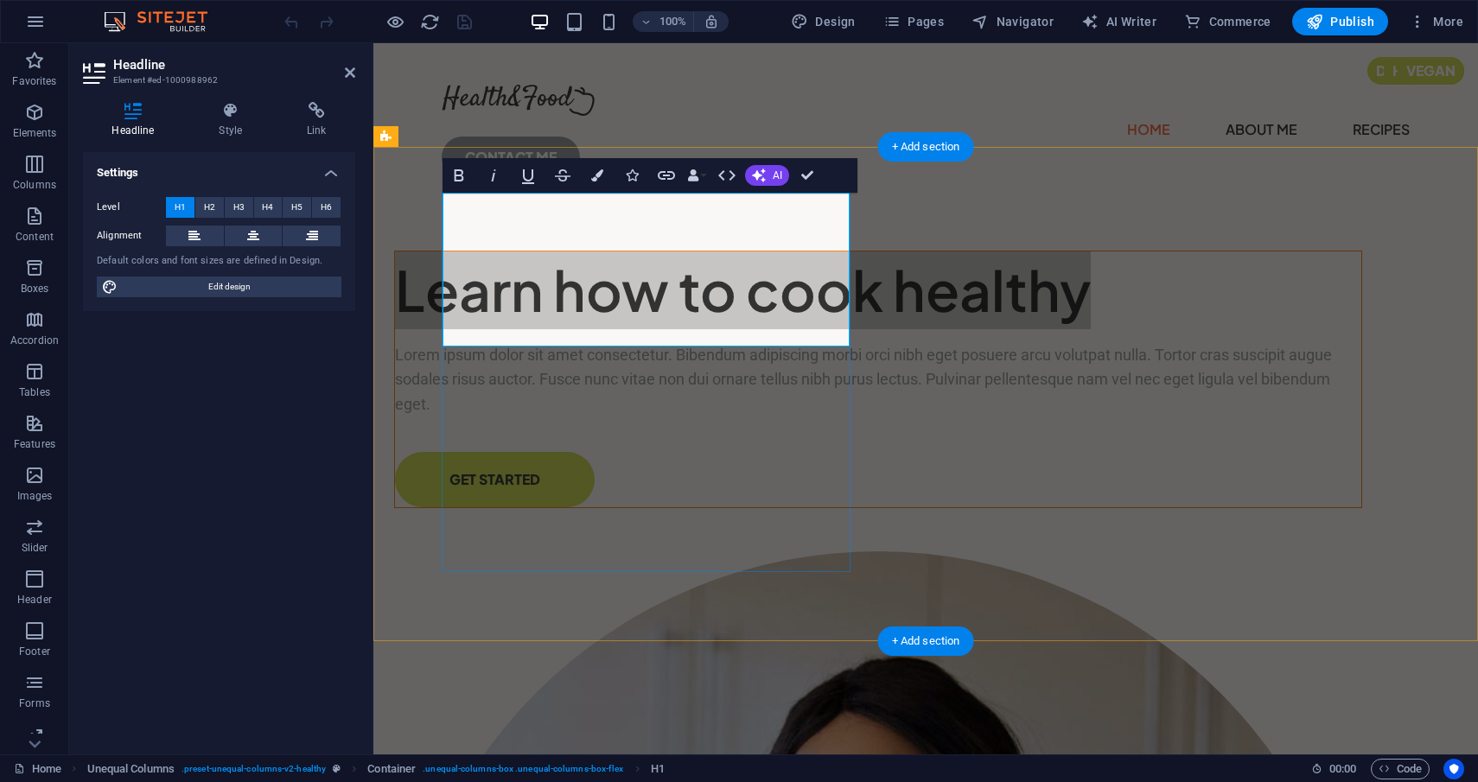
click at [316, 239] on icon at bounding box center [312, 236] width 12 height 21
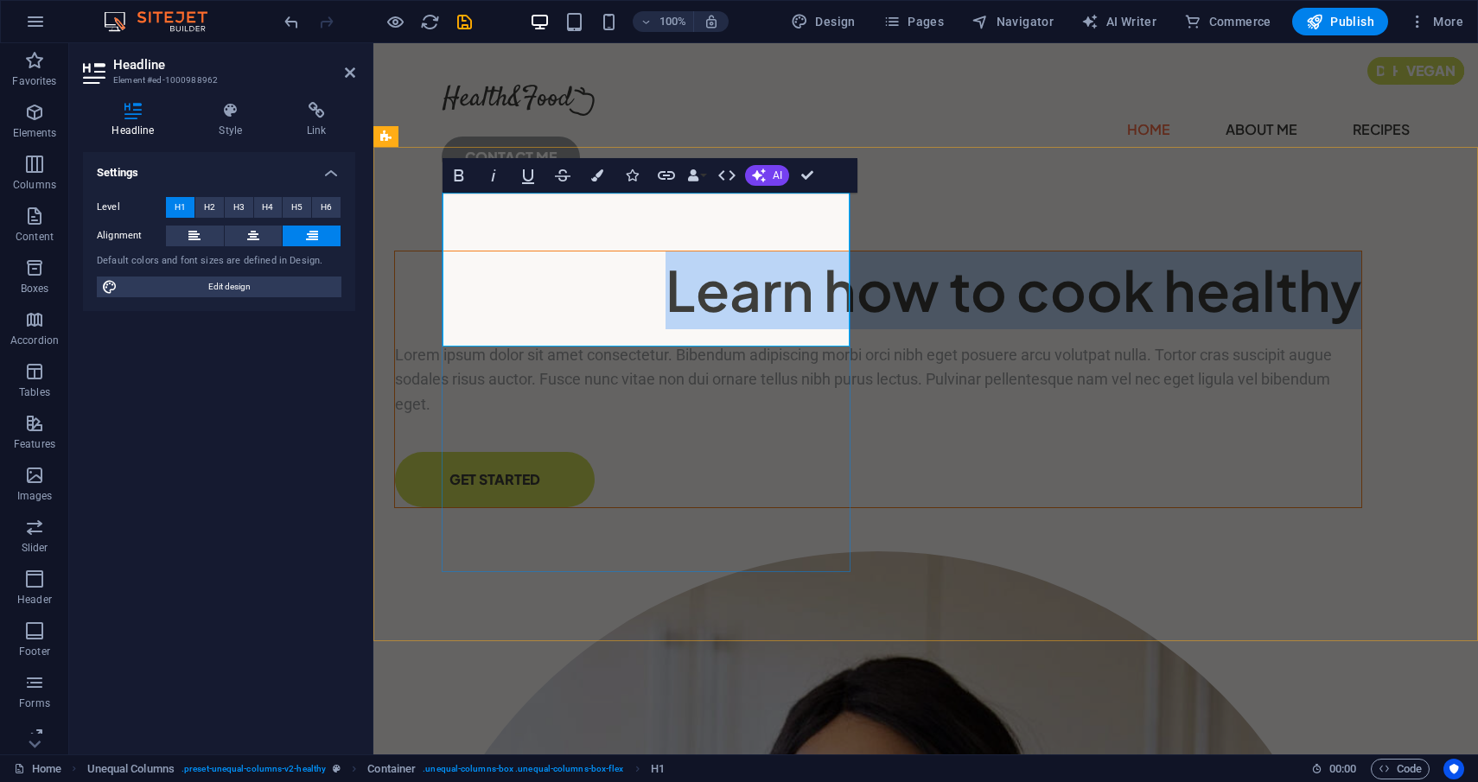
click at [578, 274] on h1 "Learn how to cook healthy" at bounding box center [878, 290] width 966 height 78
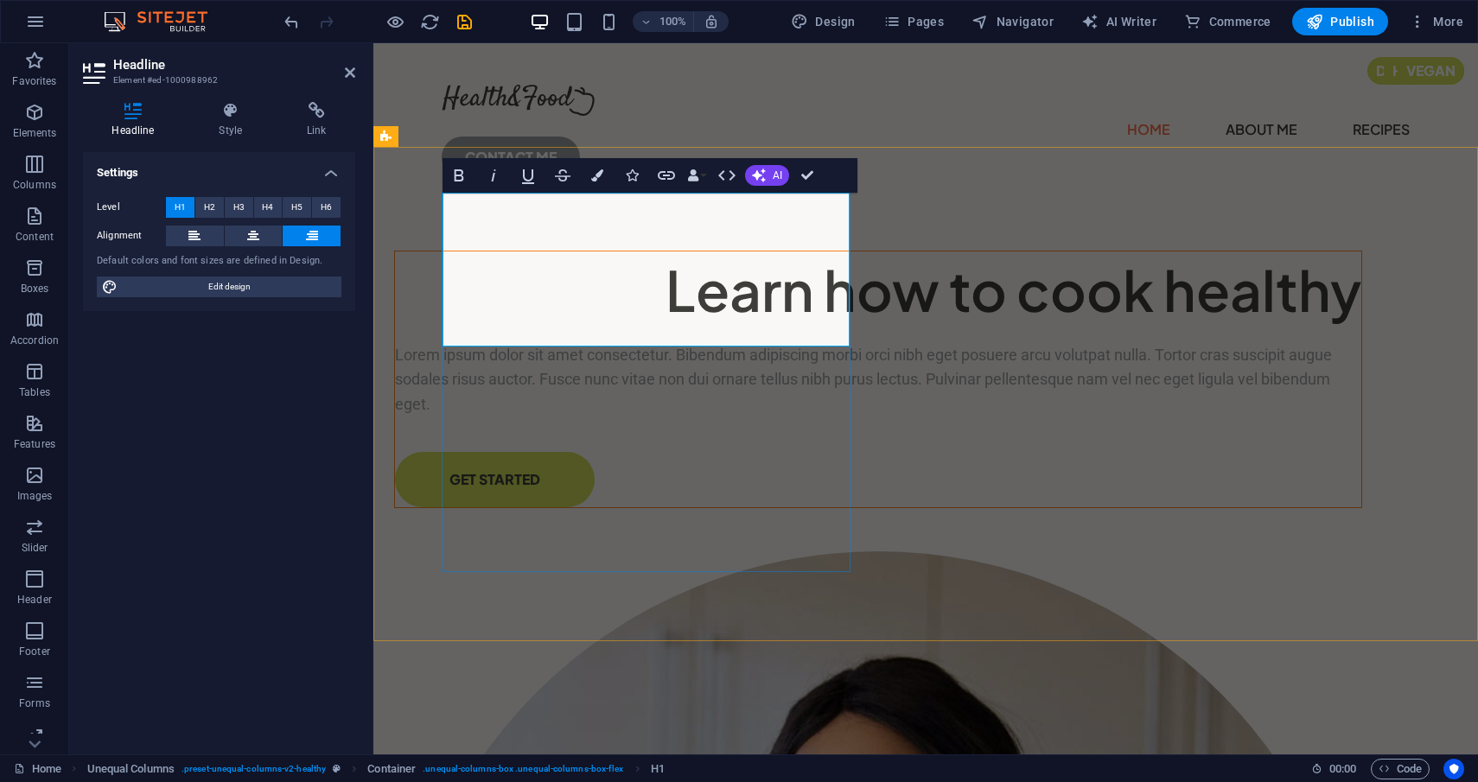
click at [578, 274] on h1 "Learn how to cook healthy" at bounding box center [878, 290] width 966 height 78
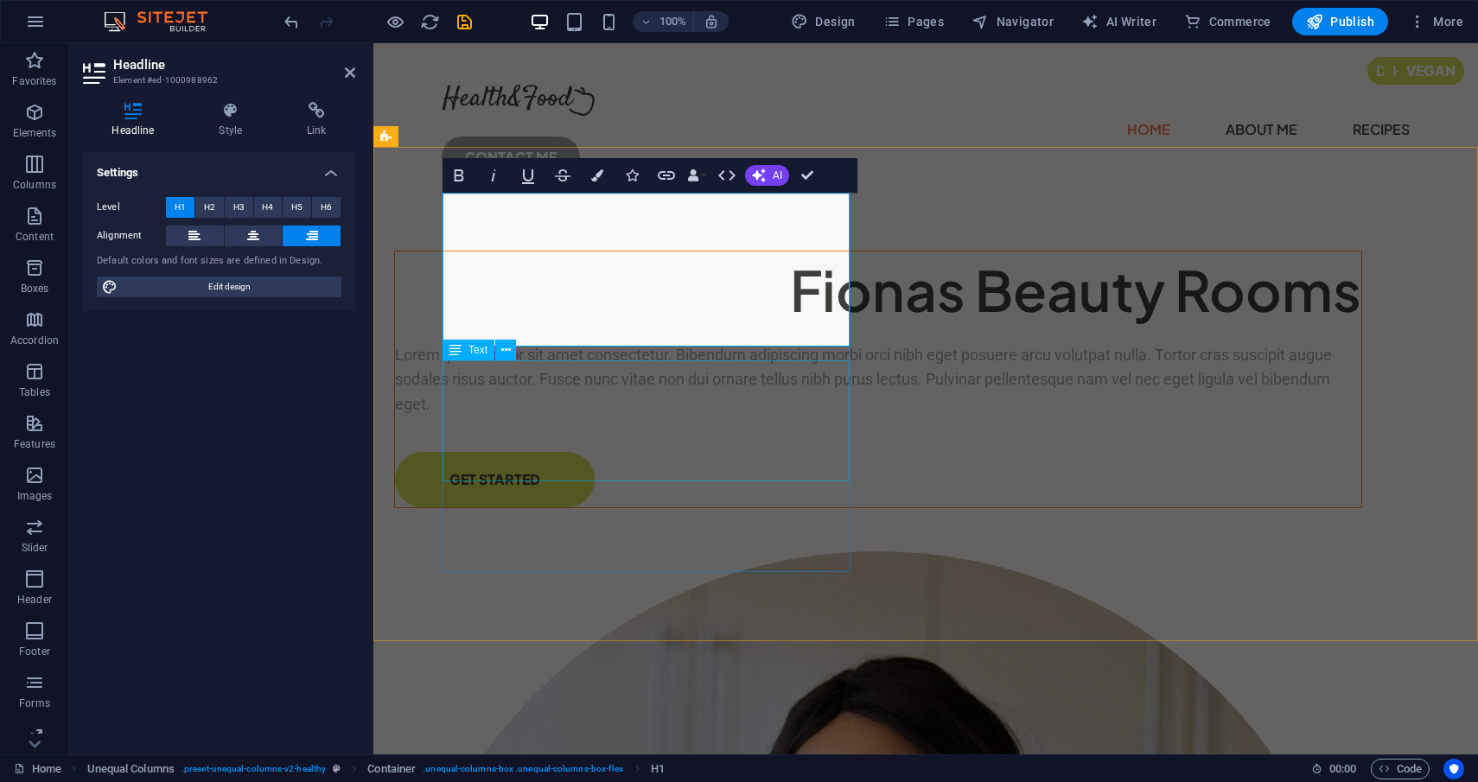
click at [696, 403] on div "Lorem ipsum dolor sit amet consectetur. Bibendum adipiscing morbi orci nibh ege…" at bounding box center [878, 380] width 966 height 74
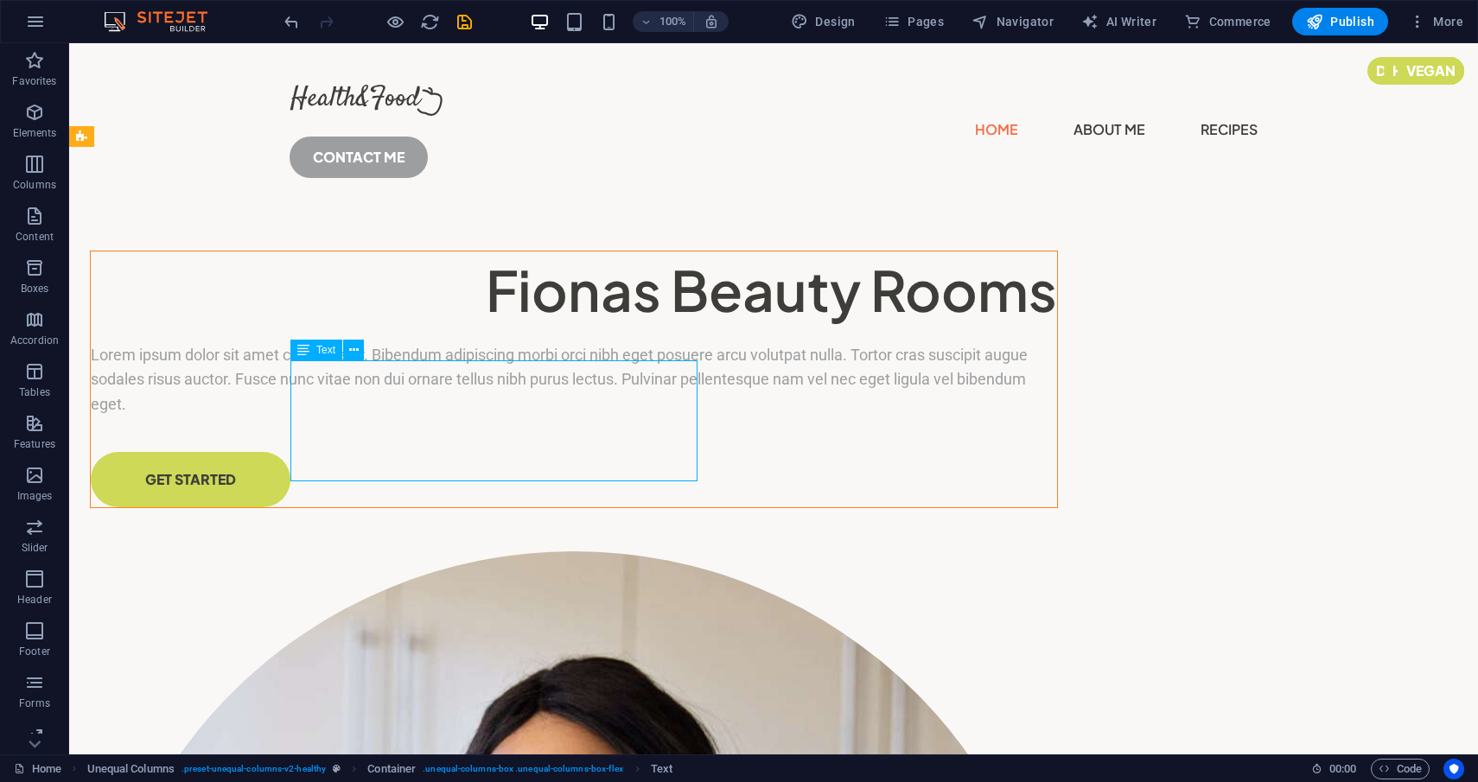
click at [663, 412] on div "Lorem ipsum dolor sit amet consectetur. Bibendum adipiscing morbi orci nibh ege…" at bounding box center [574, 380] width 966 height 74
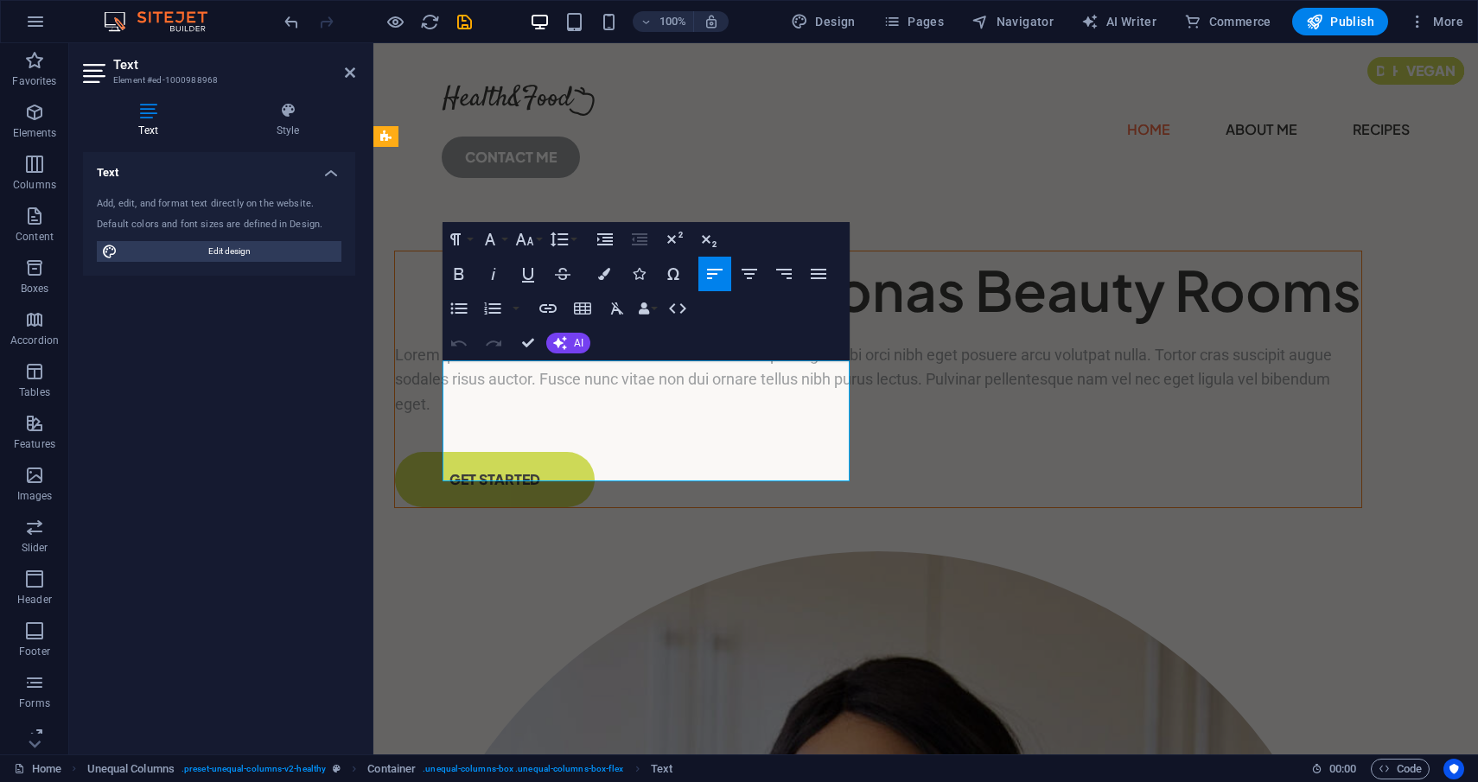
click at [663, 412] on p "Lorem ipsum dolor sit amet consectetur. Bibendum adipiscing morbi orci nibh ege…" at bounding box center [878, 380] width 966 height 74
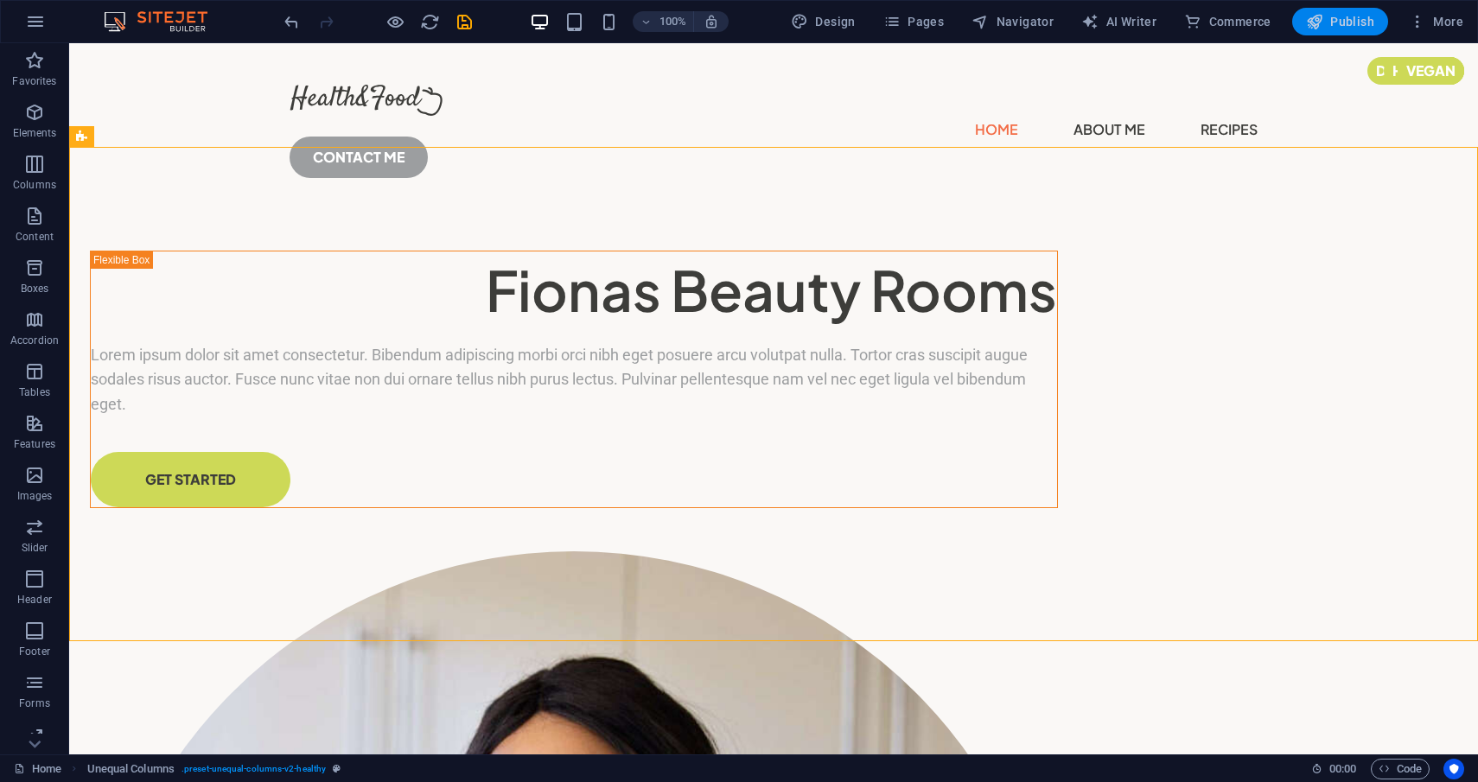
click at [1330, 31] on button "Publish" at bounding box center [1340, 22] width 96 height 28
checkbox input "false"
